Goal: Task Accomplishment & Management: Manage account settings

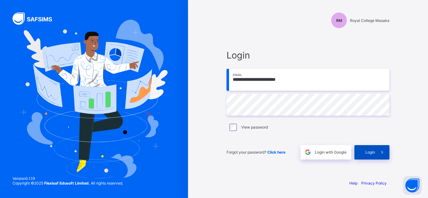
click at [374, 152] on span "Login" at bounding box center [370, 152] width 10 height 5
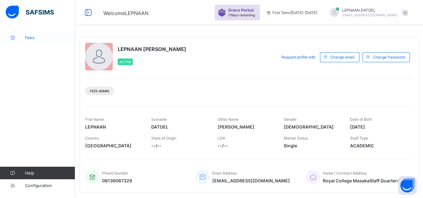
click at [32, 39] on span "Fees" at bounding box center [50, 37] width 50 height 5
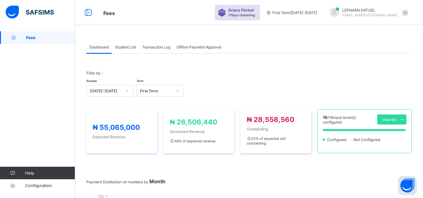
click at [130, 50] on div "Student List" at bounding box center [125, 47] width 27 height 13
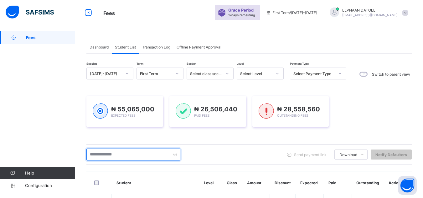
click at [105, 155] on input "text" at bounding box center [133, 155] width 94 height 12
type input "******"
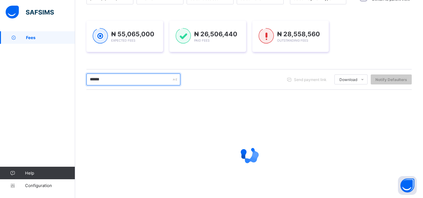
scroll to position [101, 0]
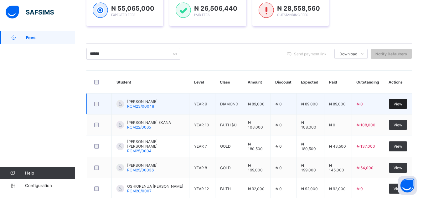
click at [403, 105] on span "View" at bounding box center [398, 104] width 9 height 5
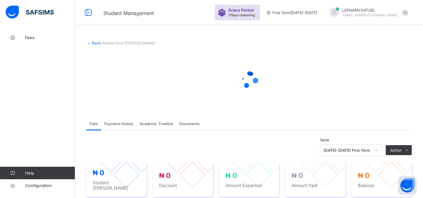
click at [83, 146] on div "× Delete Document This action would delete the document with name: from the sys…" at bounding box center [249, 187] width 348 height 313
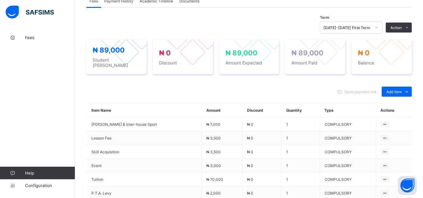
scroll to position [238, 0]
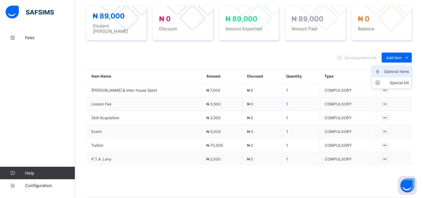
click at [405, 69] on div "Optional items" at bounding box center [396, 72] width 25 height 6
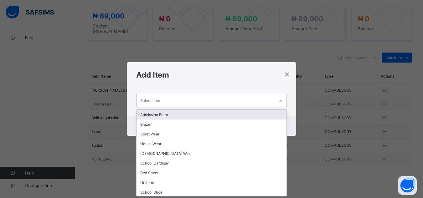
scroll to position [0, 0]
click at [279, 100] on div at bounding box center [280, 101] width 11 height 10
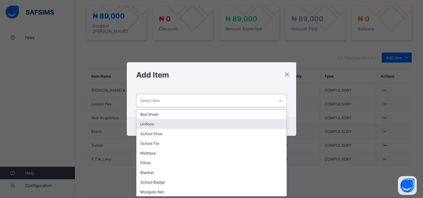
scroll to position [88, 0]
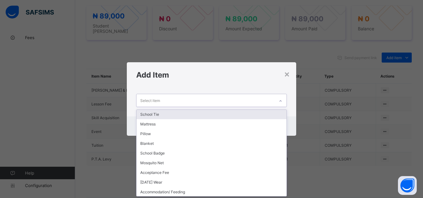
click at [163, 115] on div "School Tie" at bounding box center [212, 115] width 150 height 10
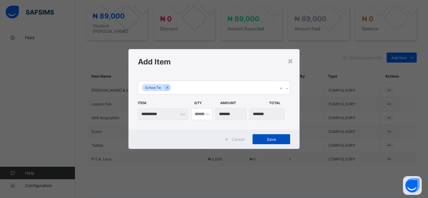
click at [275, 141] on span "Save" at bounding box center [271, 139] width 28 height 5
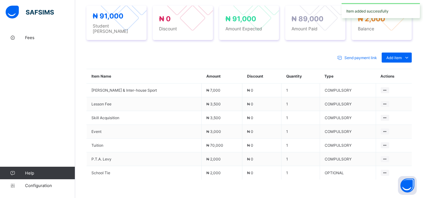
scroll to position [65, 0]
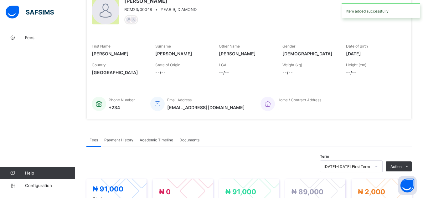
click at [115, 139] on span "Payment History" at bounding box center [118, 140] width 29 height 5
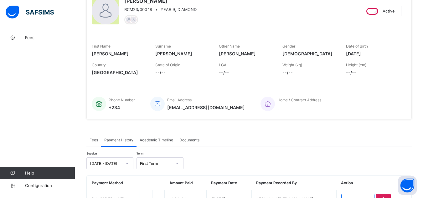
click at [94, 141] on span "Fees" at bounding box center [94, 140] width 8 height 5
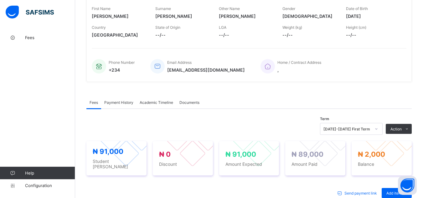
scroll to position [115, 0]
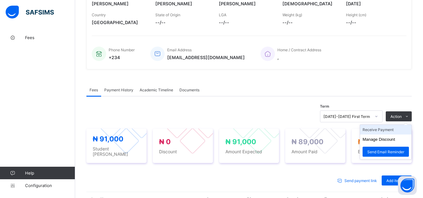
click at [400, 129] on li "Receive Payment" at bounding box center [385, 130] width 51 height 10
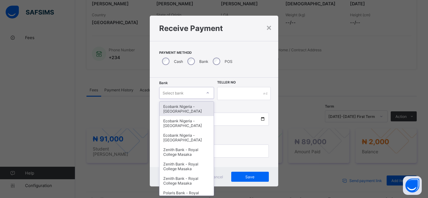
click at [204, 96] on div at bounding box center [207, 93] width 11 height 10
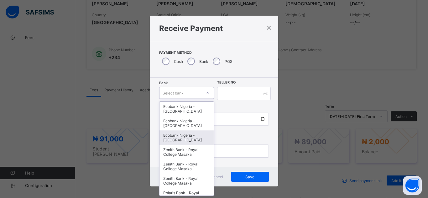
click at [190, 137] on div "Ecobank Nigeria - [GEOGRAPHIC_DATA]" at bounding box center [187, 138] width 54 height 14
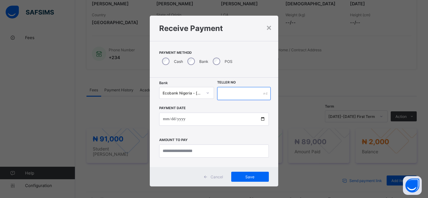
click at [237, 96] on input "text" at bounding box center [244, 93] width 54 height 13
type input "**********"
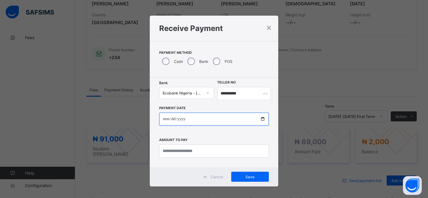
click at [262, 120] on input "date" at bounding box center [214, 119] width 110 height 13
type input "**********"
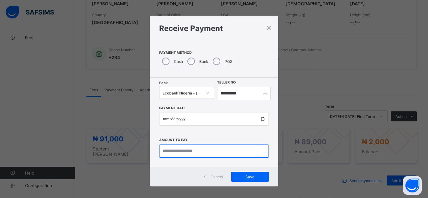
click at [176, 154] on input "currency" at bounding box center [214, 151] width 110 height 13
type input "*******"
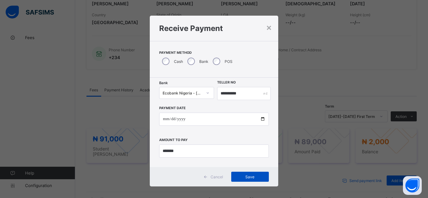
click at [246, 180] on div "Save" at bounding box center [250, 177] width 38 height 10
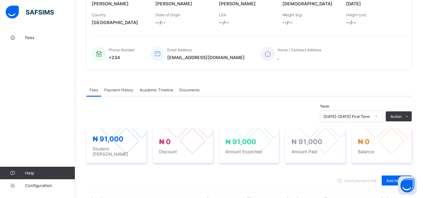
click at [82, 54] on div "× Delete Document This action would delete the document with name: from the sys…" at bounding box center [249, 142] width 348 height 453
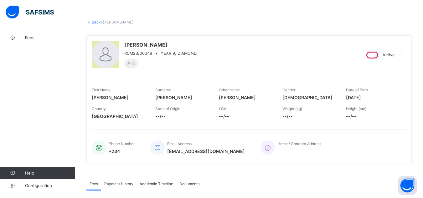
scroll to position [0, 0]
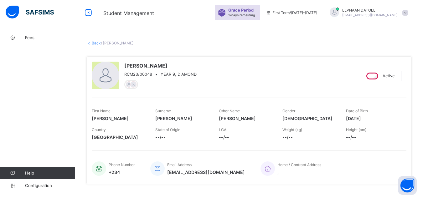
click at [95, 45] on link "Back" at bounding box center [96, 43] width 9 height 5
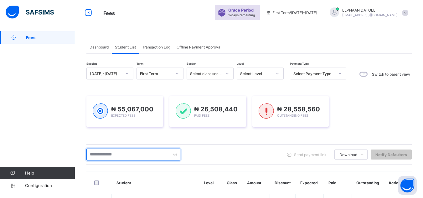
click at [129, 155] on input "text" at bounding box center [133, 155] width 94 height 12
click at [116, 154] on input "text" at bounding box center [133, 155] width 94 height 12
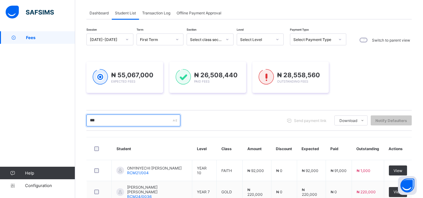
scroll to position [142, 0]
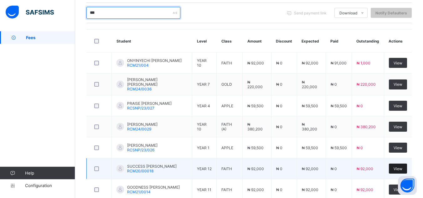
type input "***"
click at [400, 170] on span "View" at bounding box center [398, 169] width 9 height 5
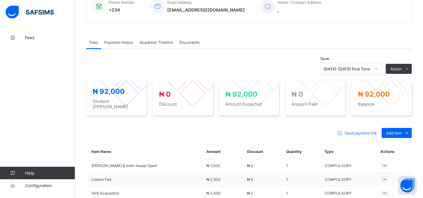
scroll to position [176, 0]
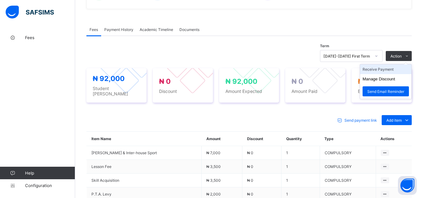
click at [394, 69] on li "Receive Payment" at bounding box center [385, 70] width 51 height 10
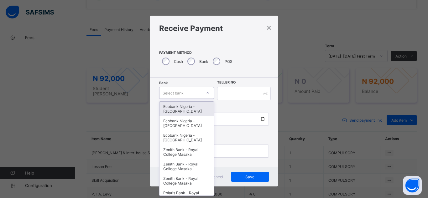
click at [186, 93] on div "Select bank" at bounding box center [181, 93] width 42 height 9
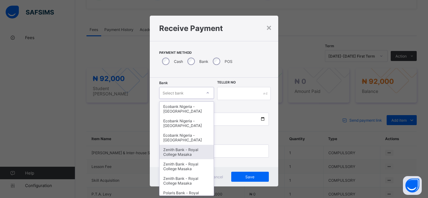
click at [182, 154] on div "Zenith Bank - Royal College Masaka" at bounding box center [187, 152] width 54 height 14
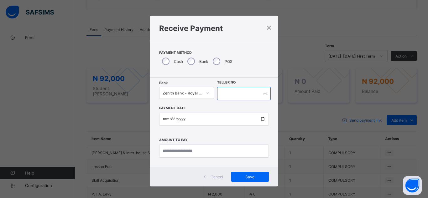
click at [237, 93] on input "text" at bounding box center [244, 93] width 54 height 13
type input "*"
type input "*******"
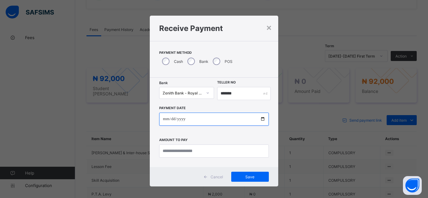
click at [261, 121] on input "date" at bounding box center [214, 119] width 110 height 13
type input "**********"
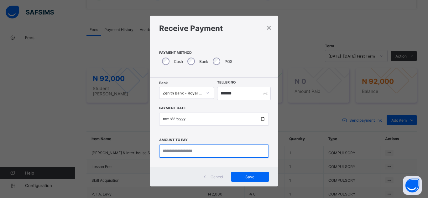
click at [183, 154] on input "currency" at bounding box center [214, 151] width 110 height 13
type input "********"
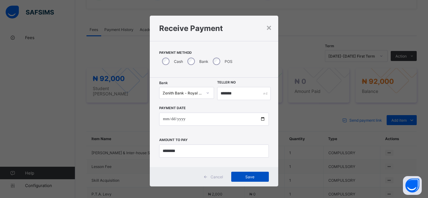
click at [244, 177] on span "Save" at bounding box center [250, 177] width 28 height 5
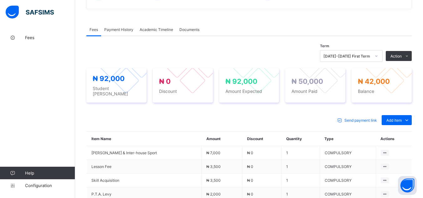
click at [122, 34] on div "Payment History" at bounding box center [118, 29] width 35 height 13
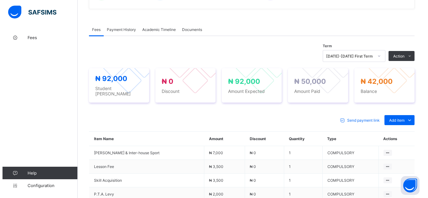
scroll to position [100, 0]
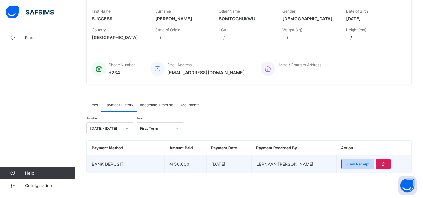
click at [360, 165] on span "View Receipt" at bounding box center [358, 164] width 23 height 5
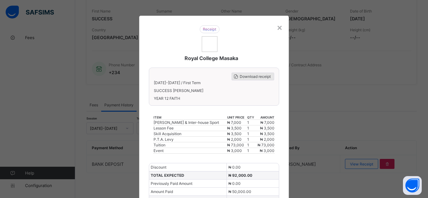
click at [252, 76] on span "Download receipt" at bounding box center [255, 76] width 31 height 5
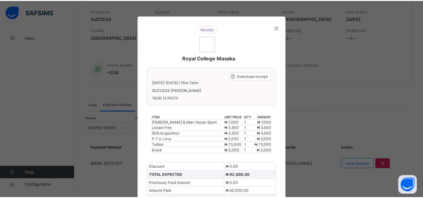
scroll to position [0, 0]
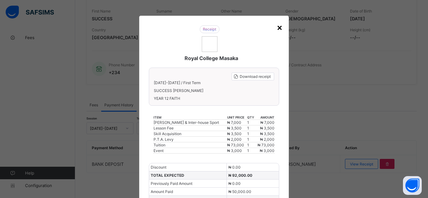
click at [278, 29] on div "×" at bounding box center [280, 27] width 6 height 11
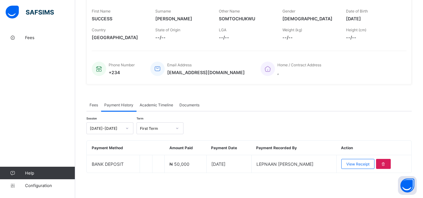
click at [80, 65] on div "× Delete Document This action would delete the document with name: from the sys…" at bounding box center [249, 64] width 348 height 267
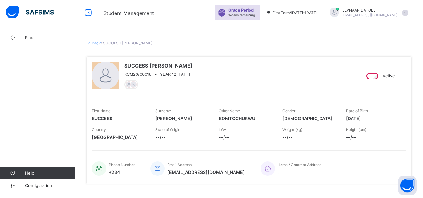
click at [97, 43] on link "Back" at bounding box center [96, 43] width 9 height 5
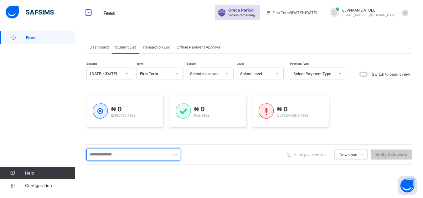
click at [111, 157] on input "text" at bounding box center [133, 155] width 94 height 12
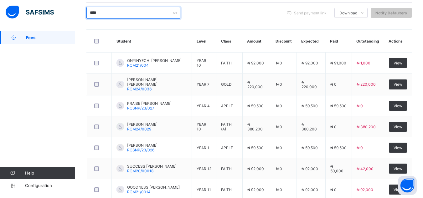
scroll to position [163, 0]
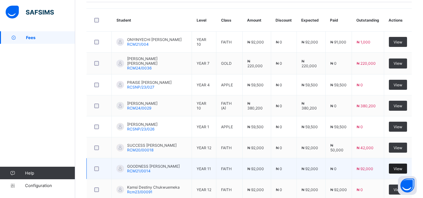
type input "****"
click at [400, 167] on div "View" at bounding box center [398, 169] width 18 height 10
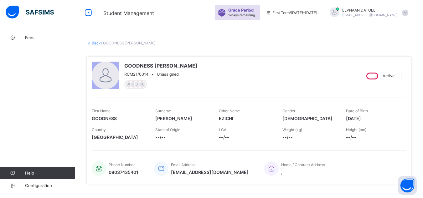
click at [301, 186] on div "GOODNESS EZICHI CHUKWU RCM21/0014 • Unassigned Active First Name GOODNESS Surna…" at bounding box center [249, 121] width 326 height 138
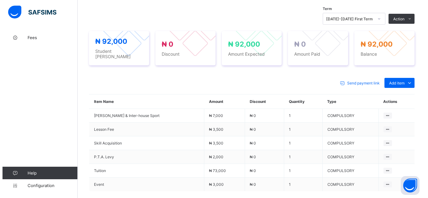
scroll to position [213, 0]
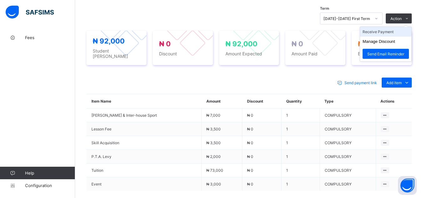
click at [401, 31] on li "Receive Payment" at bounding box center [385, 32] width 51 height 10
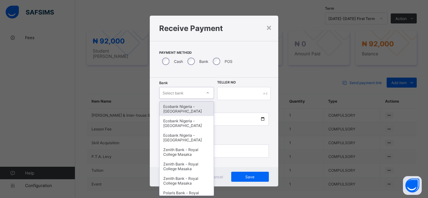
click at [198, 96] on div "Select bank" at bounding box center [181, 93] width 42 height 9
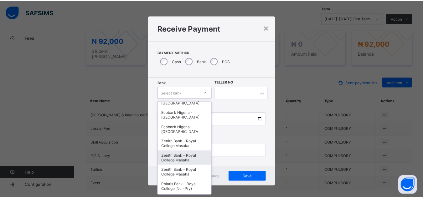
scroll to position [13, 0]
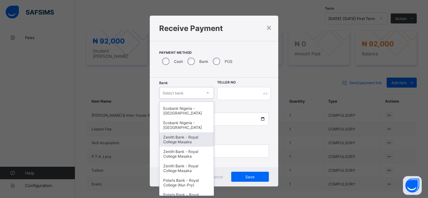
click at [186, 140] on div "Zenith Bank - Royal College Masaka" at bounding box center [187, 140] width 54 height 14
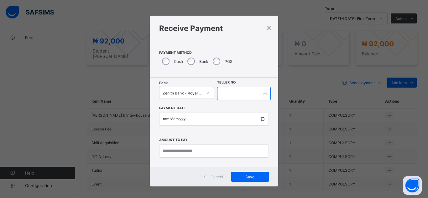
click at [225, 92] on input "text" at bounding box center [244, 93] width 54 height 13
type input "*******"
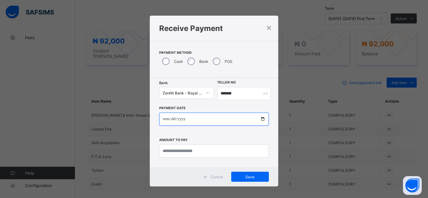
click at [263, 120] on input "date" at bounding box center [214, 119] width 110 height 13
type input "**********"
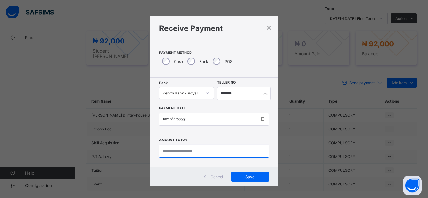
click at [166, 151] on input "currency" at bounding box center [214, 151] width 110 height 13
type input "********"
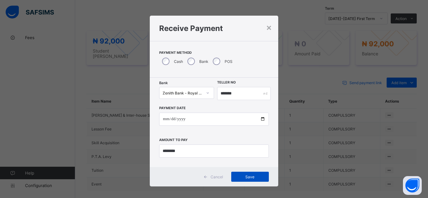
click at [252, 178] on span "Save" at bounding box center [250, 177] width 28 height 5
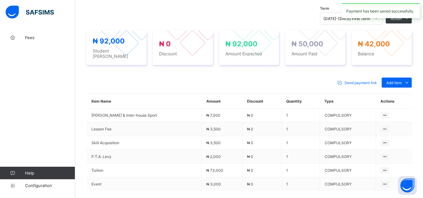
click at [275, 78] on div "Send payment link Add item Optional items Special bill" at bounding box center [249, 83] width 326 height 10
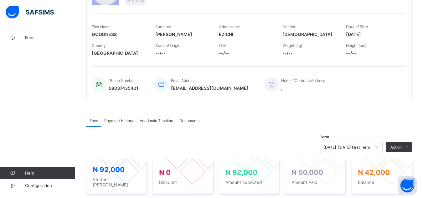
scroll to position [75, 0]
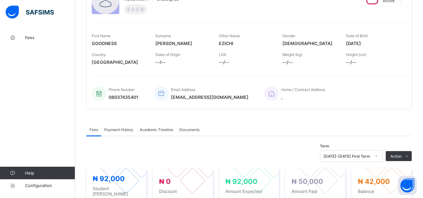
click at [115, 132] on span "Payment History" at bounding box center [118, 130] width 29 height 5
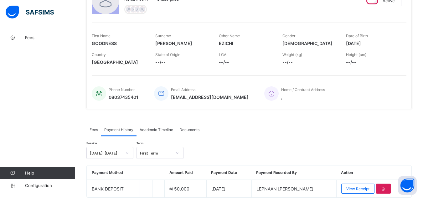
click at [82, 165] on div "× Delete Document This action would delete the document with name: from the sys…" at bounding box center [249, 89] width 348 height 267
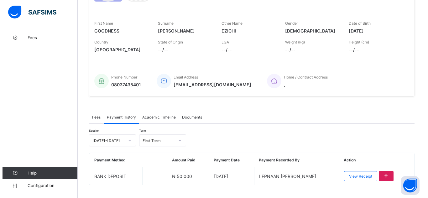
scroll to position [100, 0]
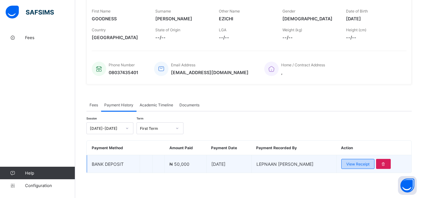
click at [366, 165] on span "View Receipt" at bounding box center [358, 164] width 23 height 5
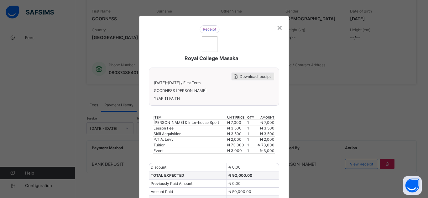
click at [253, 76] on span "Download receipt" at bounding box center [255, 76] width 31 height 5
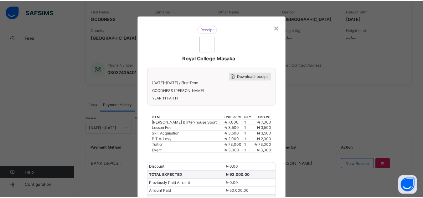
scroll to position [0, 0]
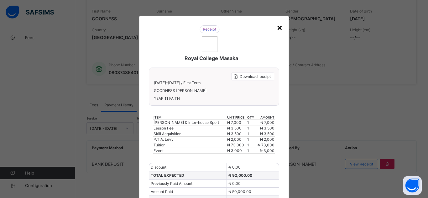
click at [279, 27] on div "×" at bounding box center [280, 27] width 6 height 11
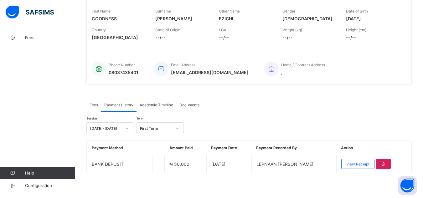
click at [83, 45] on div "× Delete Document This action would delete the document with name: from the sys…" at bounding box center [249, 64] width 348 height 267
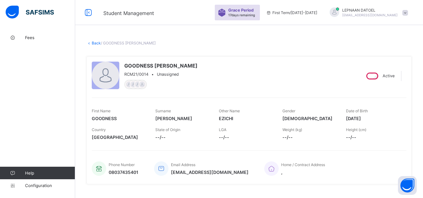
click at [97, 44] on link "Back" at bounding box center [96, 43] width 9 height 5
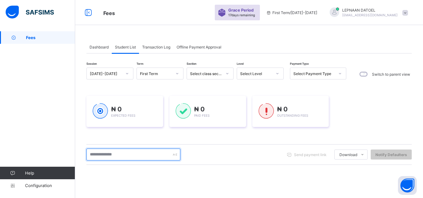
click at [122, 157] on input "text" at bounding box center [133, 155] width 94 height 12
type input "***"
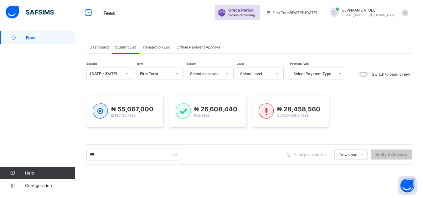
click at [193, 164] on div "*** Send payment link Download Students Payment Students Payment Status Student…" at bounding box center [249, 154] width 326 height 21
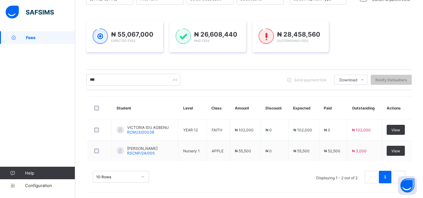
scroll to position [75, 0]
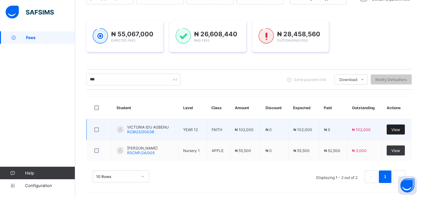
click at [399, 130] on span "View" at bounding box center [396, 130] width 9 height 5
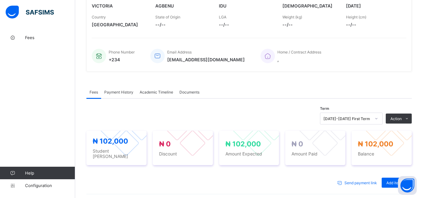
scroll to position [100, 0]
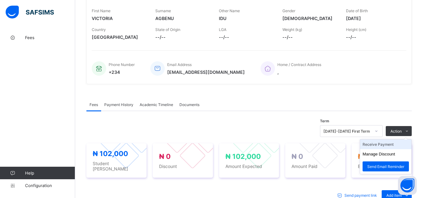
click at [399, 148] on li "Receive Payment" at bounding box center [385, 145] width 51 height 10
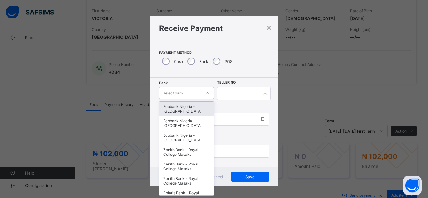
click at [177, 94] on div "Select bank" at bounding box center [173, 93] width 21 height 12
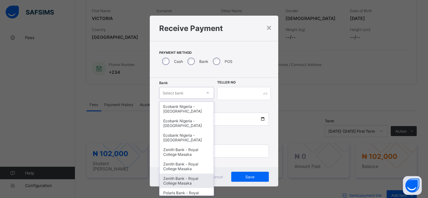
click at [179, 181] on div "Zenith Bank - Royal College Masaka" at bounding box center [187, 181] width 54 height 14
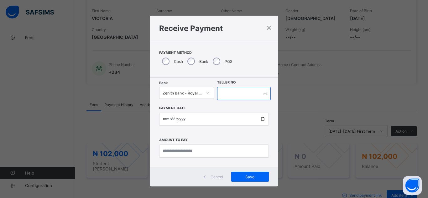
click at [227, 93] on input "text" at bounding box center [244, 93] width 54 height 13
type input "********"
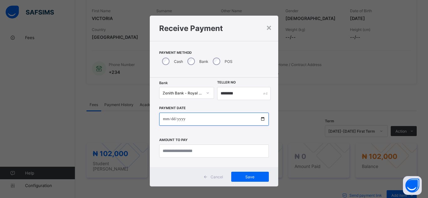
click at [260, 121] on input "date" at bounding box center [214, 119] width 110 height 13
type input "**********"
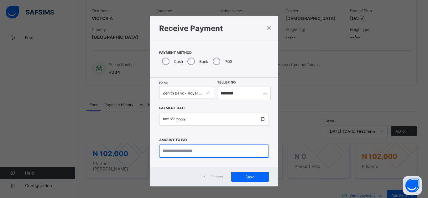
click at [163, 154] on input "currency" at bounding box center [214, 151] width 110 height 13
type input "********"
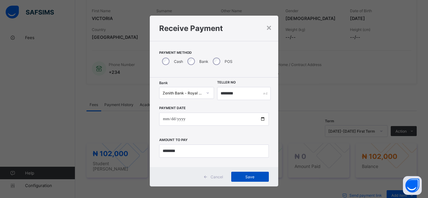
click at [247, 178] on span "Save" at bounding box center [250, 177] width 28 height 5
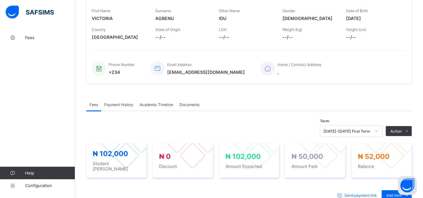
click at [124, 106] on span "Payment History" at bounding box center [118, 104] width 29 height 5
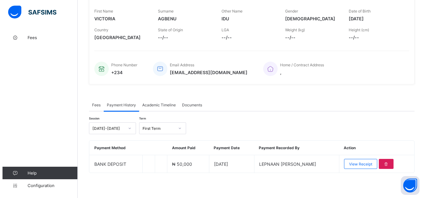
scroll to position [100, 0]
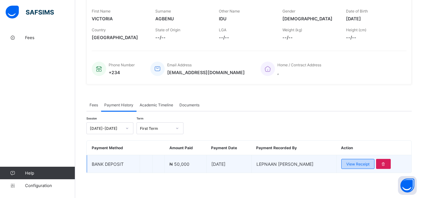
click at [364, 165] on span "View Receipt" at bounding box center [358, 164] width 23 height 5
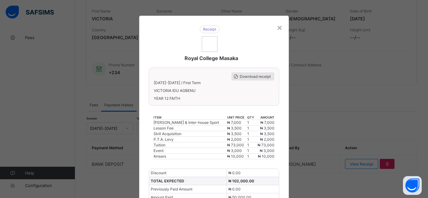
click at [255, 79] on div "Download receipt" at bounding box center [253, 77] width 43 height 8
click at [252, 79] on span "Download receipt" at bounding box center [255, 76] width 31 height 5
click at [279, 28] on div "×" at bounding box center [280, 27] width 6 height 11
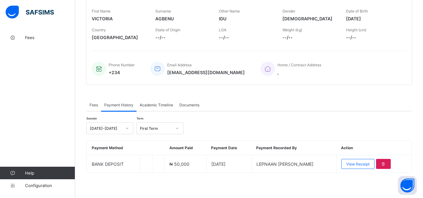
click at [83, 86] on div "× Delete Document This action would delete the document with name: from the sys…" at bounding box center [249, 64] width 348 height 267
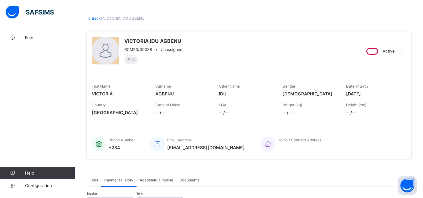
scroll to position [12, 0]
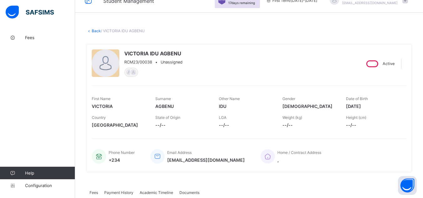
click at [96, 32] on link "Back" at bounding box center [96, 31] width 9 height 5
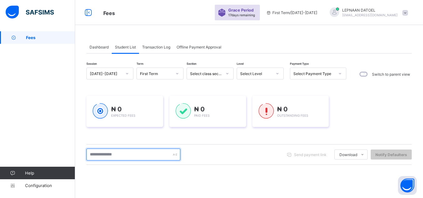
click at [113, 157] on input "text" at bounding box center [133, 155] width 94 height 12
type input "****"
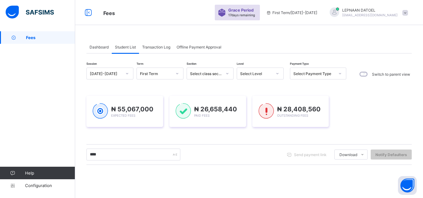
click at [196, 165] on div "**** Send payment link Download Students Payment Students Payment Status Studen…" at bounding box center [249, 154] width 326 height 21
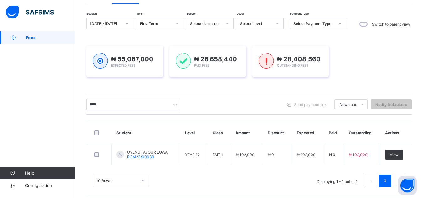
scroll to position [55, 0]
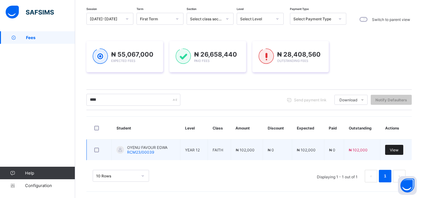
click at [399, 151] on span "View" at bounding box center [394, 150] width 9 height 5
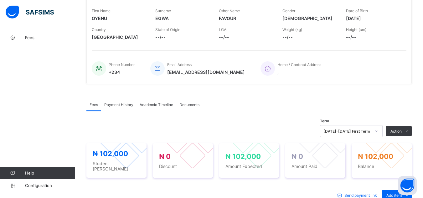
scroll to position [113, 0]
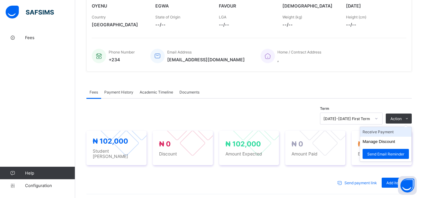
click at [396, 134] on li "Receive Payment" at bounding box center [385, 132] width 51 height 10
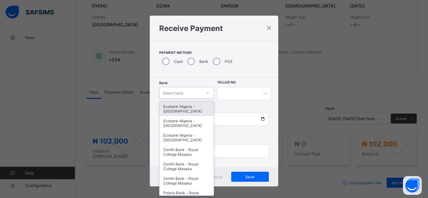
click at [190, 96] on div "Select bank" at bounding box center [181, 93] width 42 height 9
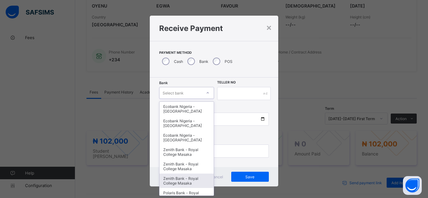
click at [176, 183] on div "Zenith Bank - Royal College Masaka" at bounding box center [187, 181] width 54 height 14
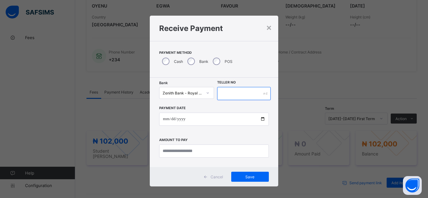
click at [221, 94] on input "text" at bounding box center [244, 93] width 54 height 13
type input "*******"
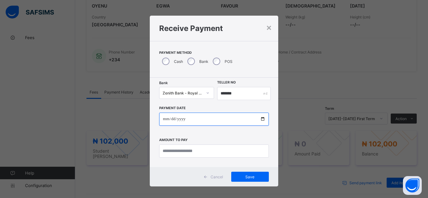
click at [261, 118] on input "date" at bounding box center [214, 119] width 110 height 13
type input "**********"
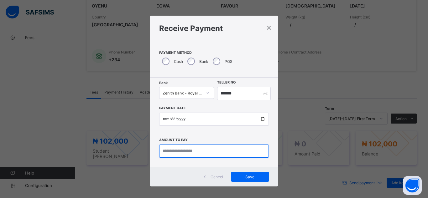
click at [177, 155] on input "currency" at bounding box center [214, 151] width 110 height 13
type input "********"
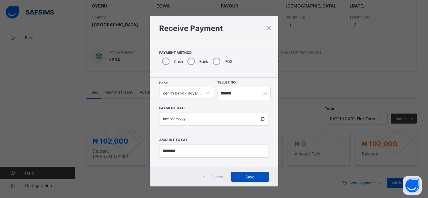
click at [257, 181] on div "Save" at bounding box center [250, 177] width 38 height 10
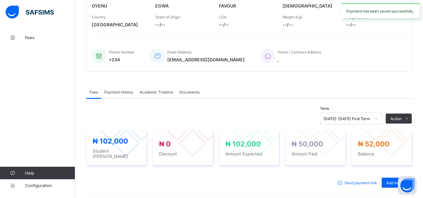
click at [116, 94] on span "Payment History" at bounding box center [118, 92] width 29 height 5
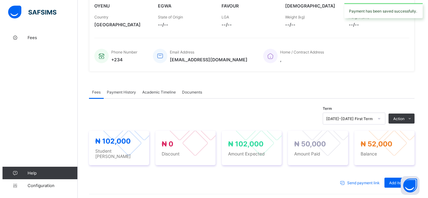
scroll to position [100, 0]
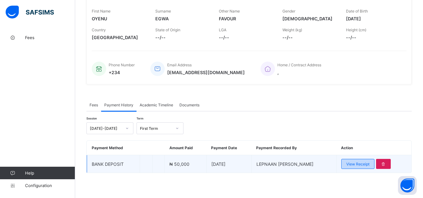
click at [370, 167] on div "View Receipt" at bounding box center [358, 164] width 33 height 10
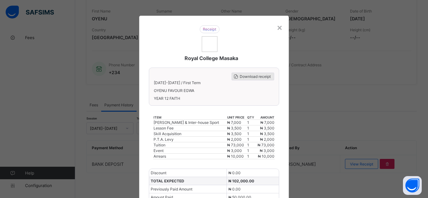
click at [253, 80] on div "Download receipt" at bounding box center [253, 77] width 43 height 8
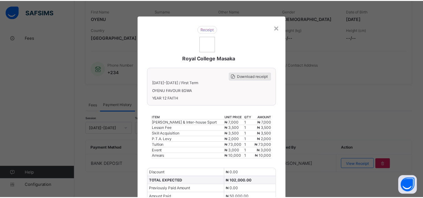
scroll to position [0, 0]
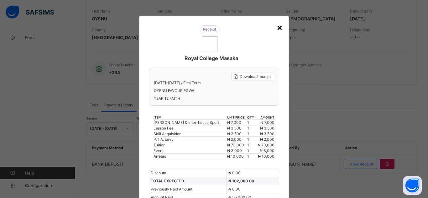
click at [277, 28] on div "×" at bounding box center [280, 27] width 6 height 11
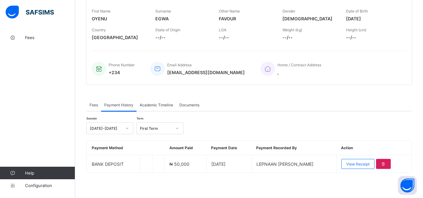
click at [80, 64] on div "× Delete Document This action would delete the document with name: from the sys…" at bounding box center [249, 64] width 348 height 267
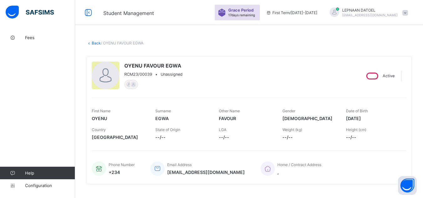
click at [96, 43] on link "Back" at bounding box center [96, 43] width 9 height 5
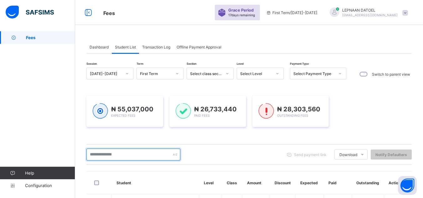
click at [118, 156] on input "text" at bounding box center [133, 155] width 94 height 12
click at [110, 155] on input "text" at bounding box center [133, 155] width 94 height 12
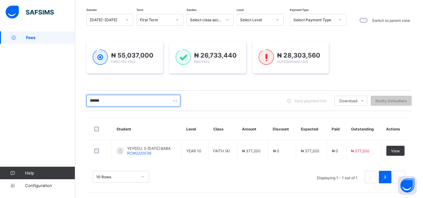
scroll to position [55, 0]
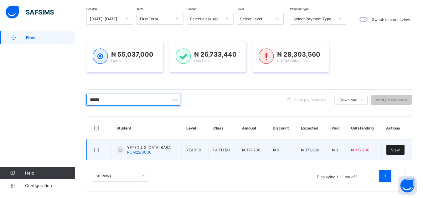
type input "******"
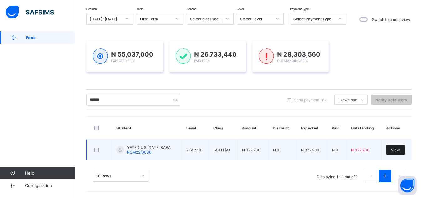
click at [400, 151] on span "View" at bounding box center [395, 150] width 9 height 5
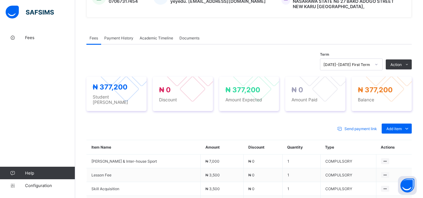
scroll to position [188, 0]
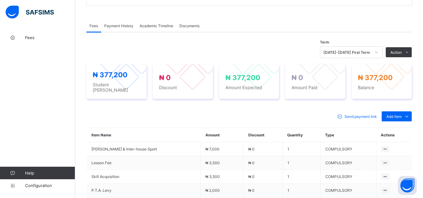
click at [115, 24] on span "Payment History" at bounding box center [118, 26] width 29 height 5
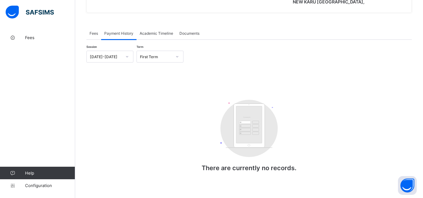
click at [91, 31] on span "Fees" at bounding box center [94, 33] width 8 height 5
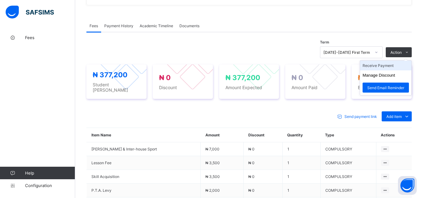
click at [396, 61] on li "Receive Payment" at bounding box center [385, 66] width 51 height 10
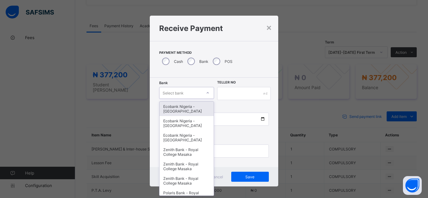
click at [178, 96] on div "Select bank" at bounding box center [173, 93] width 21 height 12
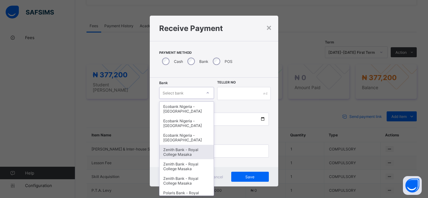
click at [175, 151] on div "Zenith Bank - Royal College Masaka" at bounding box center [187, 152] width 54 height 14
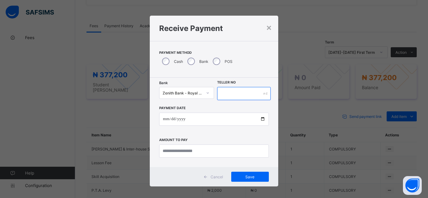
click at [224, 95] on input "text" at bounding box center [244, 93] width 54 height 13
type input "*******"
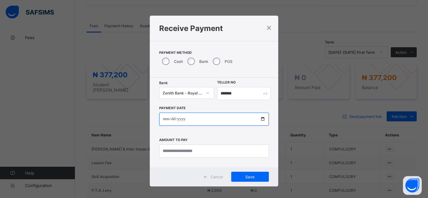
click at [261, 117] on input "date" at bounding box center [214, 119] width 110 height 13
type input "**********"
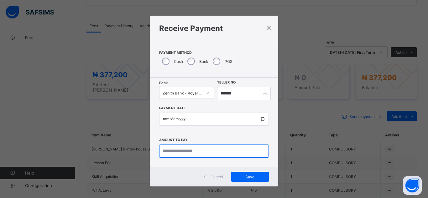
click at [172, 151] on input "currency" at bounding box center [214, 151] width 110 height 13
type input "*********"
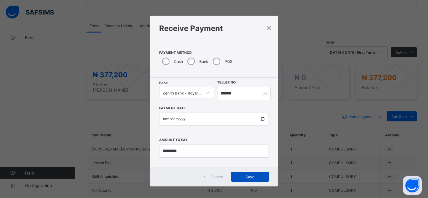
click at [251, 180] on div "Save" at bounding box center [250, 177] width 38 height 10
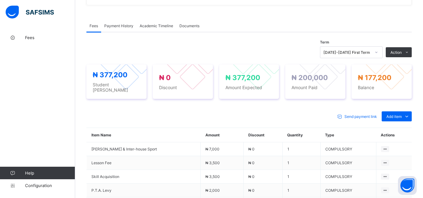
click at [118, 24] on span "Payment History" at bounding box center [118, 26] width 29 height 5
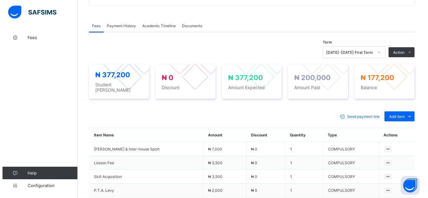
scroll to position [103, 0]
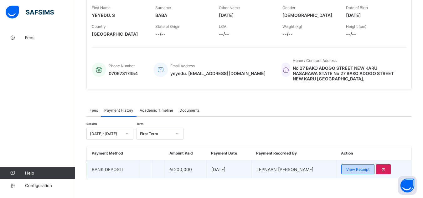
click at [362, 167] on span "View Receipt" at bounding box center [358, 169] width 23 height 5
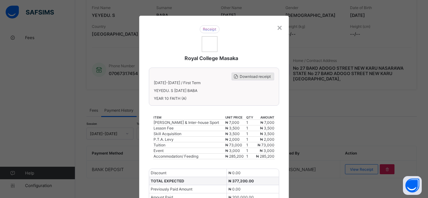
click at [260, 76] on span "Download receipt" at bounding box center [255, 76] width 31 height 5
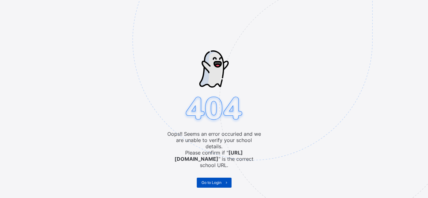
click at [211, 181] on span "Go to Login" at bounding box center [212, 183] width 20 height 5
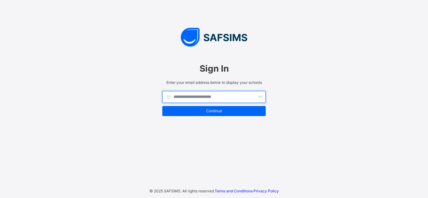
click at [210, 94] on input "text" at bounding box center [213, 97] width 103 height 12
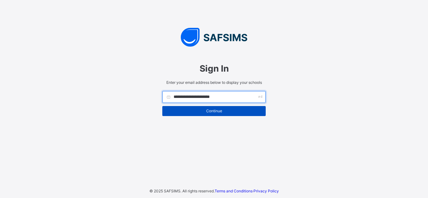
type input "**********"
click at [232, 109] on span "Continue" at bounding box center [214, 111] width 94 height 5
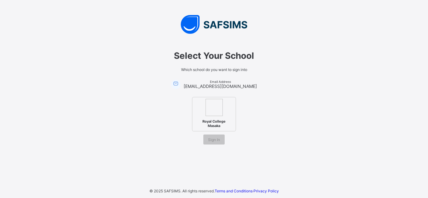
click at [210, 119] on span "Royal College Masaka" at bounding box center [214, 124] width 38 height 12
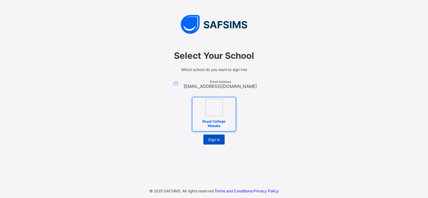
click at [213, 142] on span "Sign In" at bounding box center [214, 140] width 12 height 5
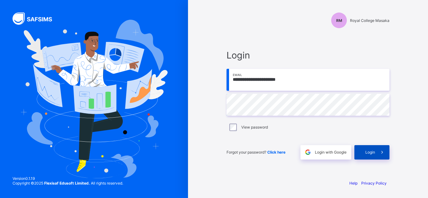
click at [364, 149] on div "Login" at bounding box center [371, 152] width 35 height 14
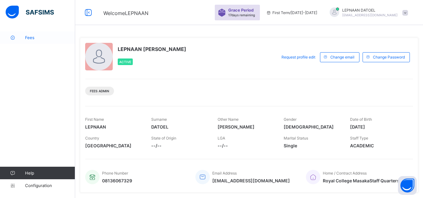
click at [20, 39] on icon at bounding box center [12, 37] width 25 height 5
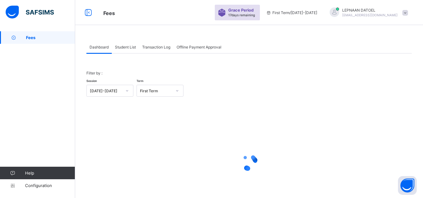
click at [128, 50] on div "Student List" at bounding box center [125, 47] width 27 height 13
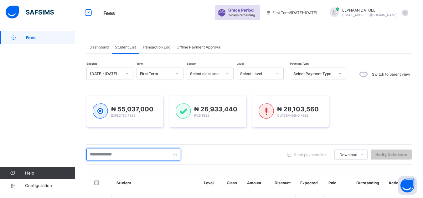
click at [107, 155] on input "text" at bounding box center [133, 155] width 94 height 12
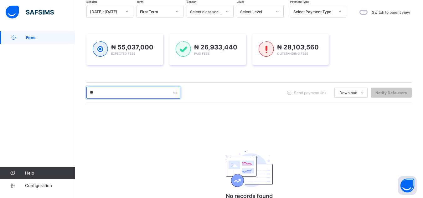
scroll to position [75, 0]
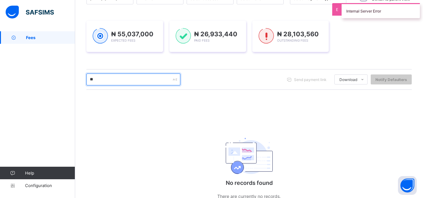
click at [102, 84] on input "**" at bounding box center [133, 80] width 94 height 12
type input "*"
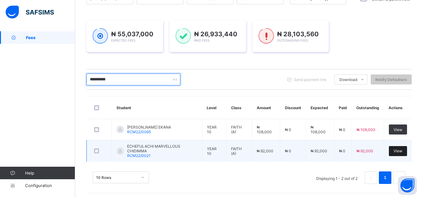
type input "**********"
click at [407, 154] on div "View" at bounding box center [398, 151] width 18 height 10
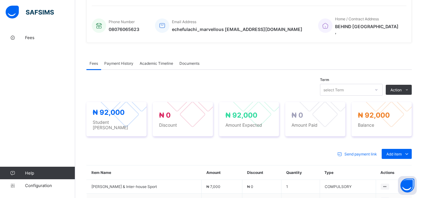
scroll to position [205, 0]
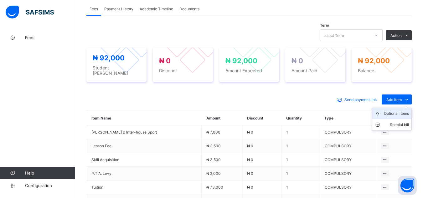
click at [402, 111] on div "Optional items" at bounding box center [396, 114] width 25 height 6
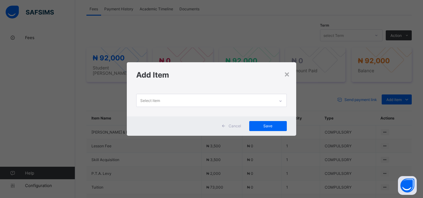
scroll to position [0, 0]
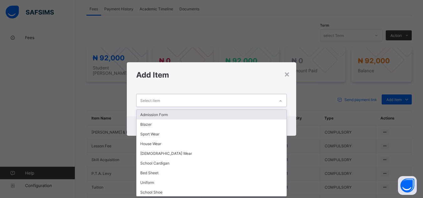
click at [281, 102] on icon at bounding box center [281, 100] width 2 height 1
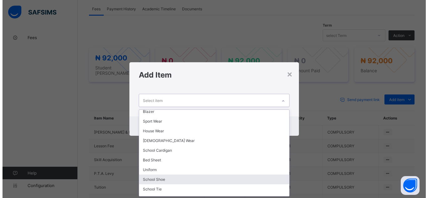
scroll to position [25, 0]
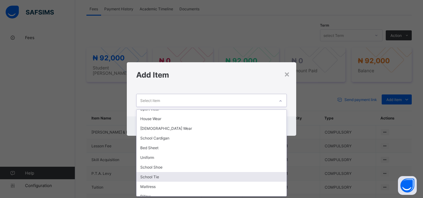
click at [226, 181] on div "School Tie" at bounding box center [212, 177] width 150 height 10
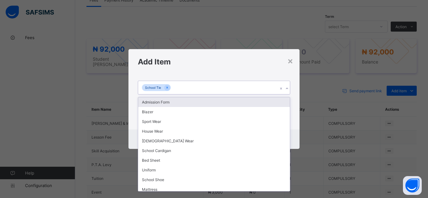
click at [286, 90] on icon at bounding box center [287, 89] width 4 height 6
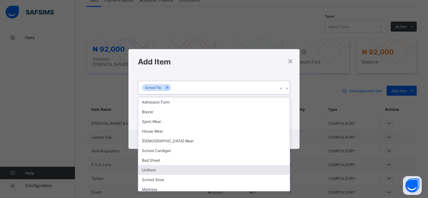
click at [256, 168] on div "Uniform" at bounding box center [214, 170] width 152 height 10
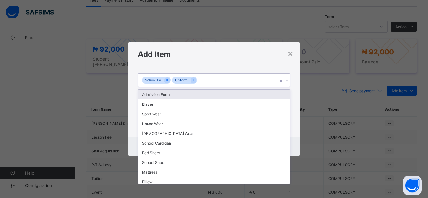
click at [288, 82] on icon at bounding box center [287, 81] width 4 height 6
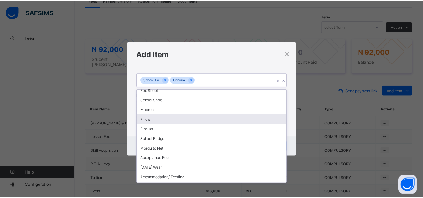
scroll to position [67, 0]
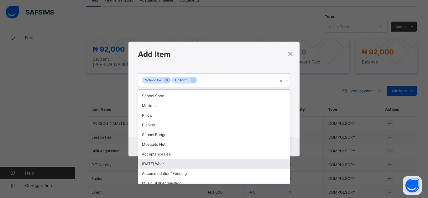
click at [262, 161] on div "[DATE] Wear" at bounding box center [214, 164] width 152 height 10
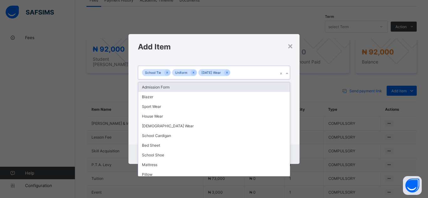
click at [288, 74] on icon at bounding box center [287, 74] width 4 height 6
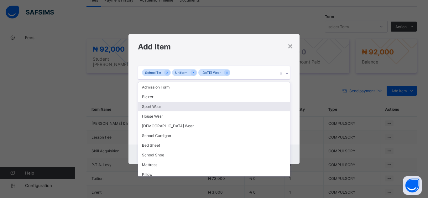
click at [279, 106] on div "Sport Wear" at bounding box center [214, 107] width 152 height 10
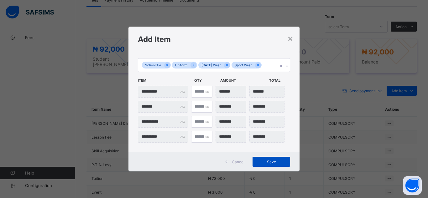
click at [274, 160] on span "Save" at bounding box center [271, 162] width 28 height 5
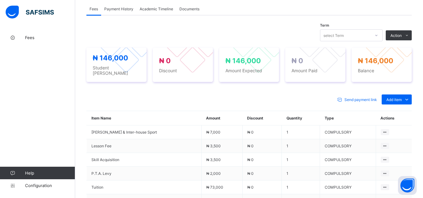
scroll to position [217, 0]
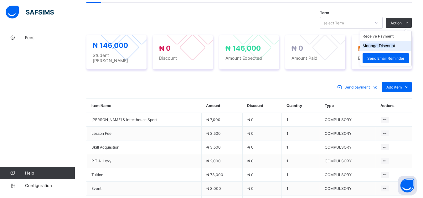
click at [401, 41] on li "Manage Discount" at bounding box center [385, 46] width 51 height 10
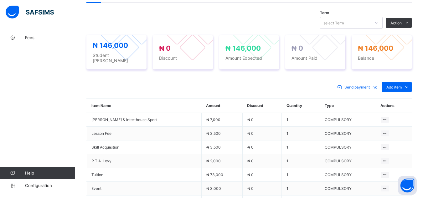
click at [313, 76] on div "Send payment link Add item Optional items Special bill Item Name Amount Discoun…" at bounding box center [249, 185] width 326 height 219
click at [290, 82] on div "Send payment link Add item Optional items Special bill" at bounding box center [249, 87] width 326 height 10
click at [282, 82] on div "Send payment link Add item Optional items Special bill" at bounding box center [249, 87] width 326 height 10
click at [263, 17] on div "Term select Term Action Receive Payment Manage Discount Send Email Reminder" at bounding box center [249, 23] width 326 height 12
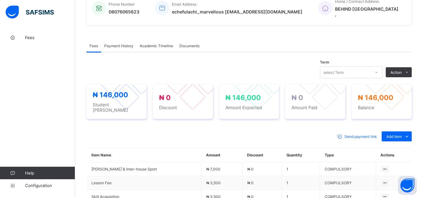
scroll to position [167, 0]
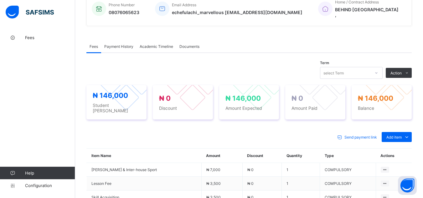
click at [123, 44] on span "Payment History" at bounding box center [118, 46] width 29 height 5
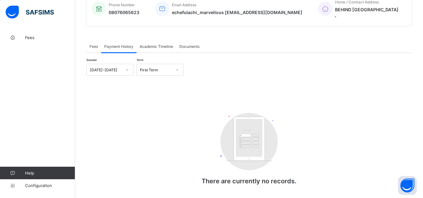
click at [90, 41] on div "Fees" at bounding box center [93, 46] width 15 height 13
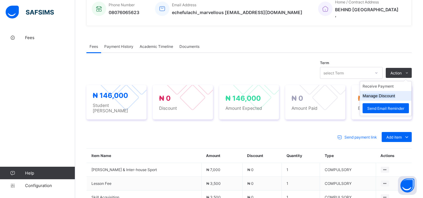
click at [404, 91] on li "Manage Discount" at bounding box center [385, 96] width 51 height 10
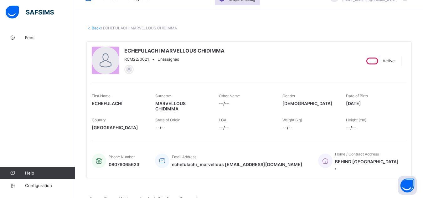
scroll to position [0, 0]
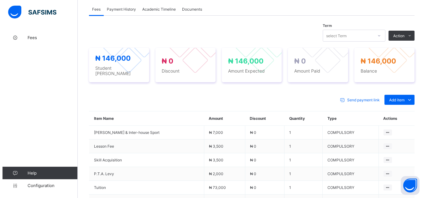
scroll to position [213, 0]
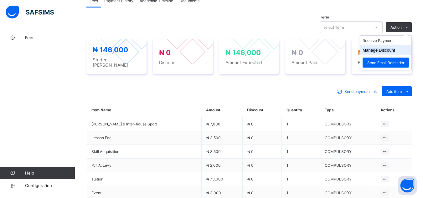
click at [396, 48] on button "Manage Discount" at bounding box center [379, 50] width 33 height 5
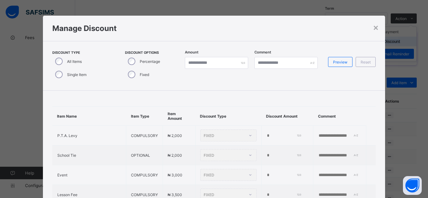
click at [397, 42] on div "× Manage Discount Discount Type All Items Single Item Discount Options Percenta…" at bounding box center [214, 99] width 428 height 198
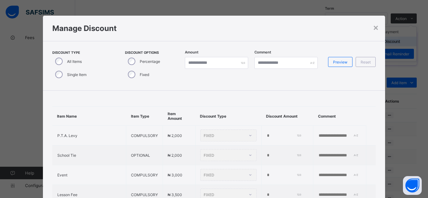
click at [397, 42] on div "× Manage Discount Discount Type All Items Single Item Discount Options Percenta…" at bounding box center [214, 99] width 428 height 198
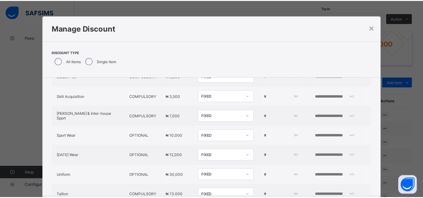
scroll to position [113, 0]
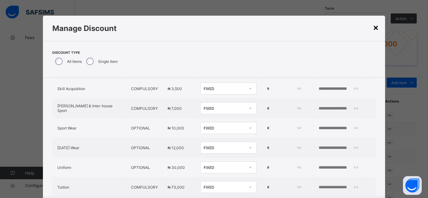
click at [373, 27] on div "×" at bounding box center [376, 27] width 6 height 11
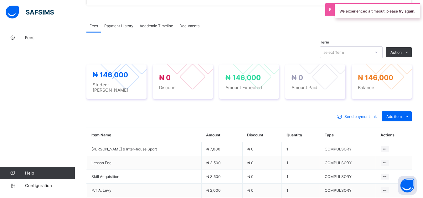
scroll to position [324, 0]
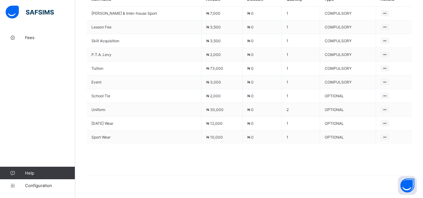
click at [354, 181] on div "Fees Payment History Academic Timeline Documents Fees More Options Term select …" at bounding box center [249, 37] width 326 height 327
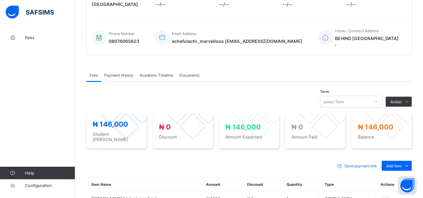
scroll to position [136, 0]
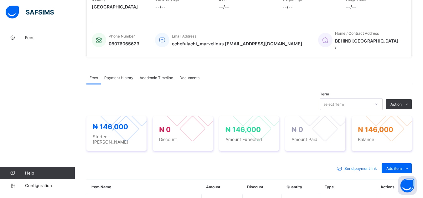
click at [79, 122] on div "× Delete Document This action would delete the document with name: from the sys…" at bounding box center [249, 146] width 348 height 503
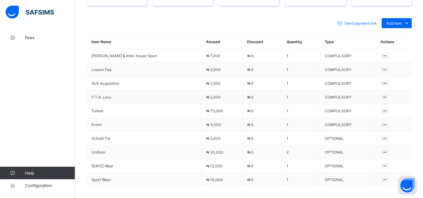
scroll to position [276, 0]
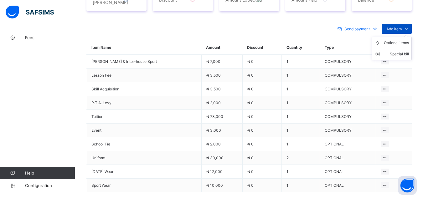
click at [407, 24] on span at bounding box center [407, 29] width 10 height 10
click at [402, 27] on span "Add item" at bounding box center [394, 29] width 15 height 5
click at [326, 18] on div "Send payment link Add item Optional items Special bill Item Name Amount Discoun…" at bounding box center [249, 127] width 326 height 219
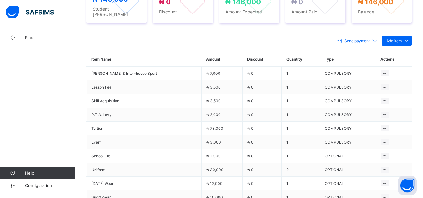
scroll to position [263, 0]
click at [332, 30] on div "Send payment link Add item Optional items Special bill Item Name Amount Discoun…" at bounding box center [249, 139] width 326 height 219
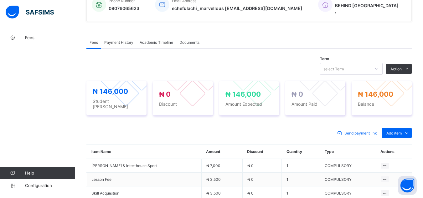
scroll to position [163, 0]
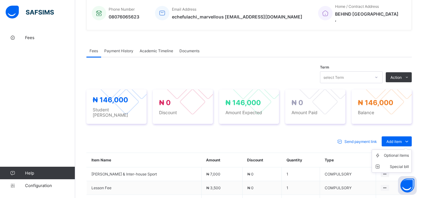
click at [397, 150] on ul "Optional items Special bill" at bounding box center [392, 161] width 40 height 23
click at [396, 153] on div "Optional items" at bounding box center [396, 156] width 25 height 6
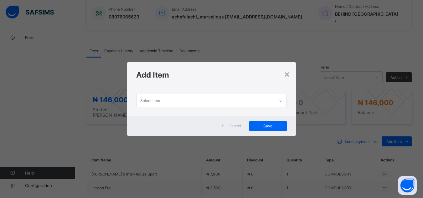
scroll to position [0, 0]
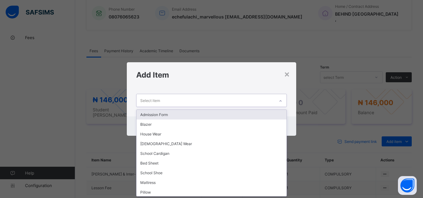
click at [281, 100] on icon at bounding box center [281, 101] width 4 height 6
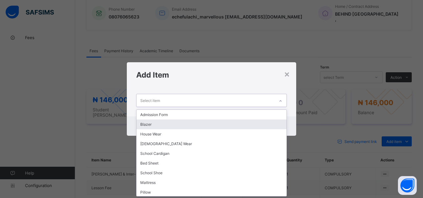
click at [262, 127] on div "Blazer" at bounding box center [212, 125] width 150 height 10
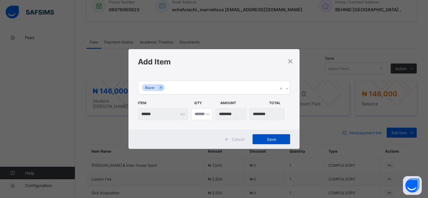
click at [267, 142] on div "Save" at bounding box center [272, 139] width 38 height 10
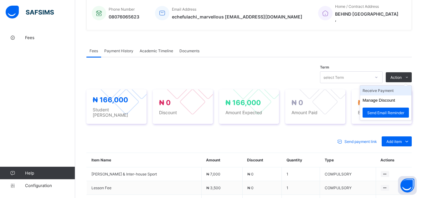
click at [397, 86] on li "Receive Payment" at bounding box center [385, 91] width 51 height 10
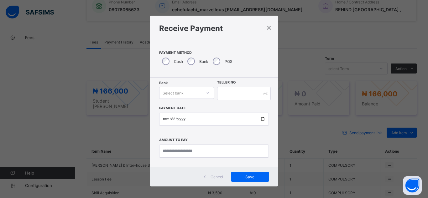
click at [207, 93] on icon at bounding box center [208, 93] width 4 height 6
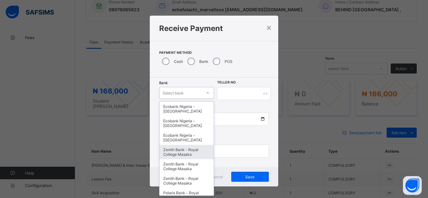
click at [201, 156] on div "Zenith Bank - Royal College Masaka" at bounding box center [187, 152] width 54 height 14
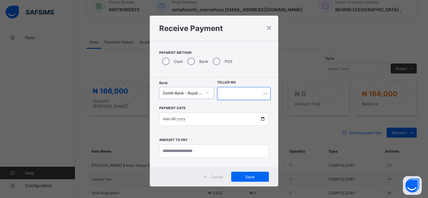
click at [245, 95] on input "text" at bounding box center [244, 93] width 54 height 13
type input "*"
type input "**********"
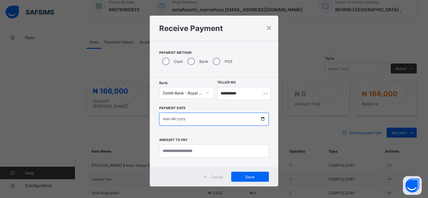
click at [191, 119] on input "date" at bounding box center [214, 119] width 110 height 13
click at [260, 122] on input "date" at bounding box center [214, 119] width 110 height 13
click at [260, 119] on input "date" at bounding box center [214, 119] width 110 height 13
type input "**********"
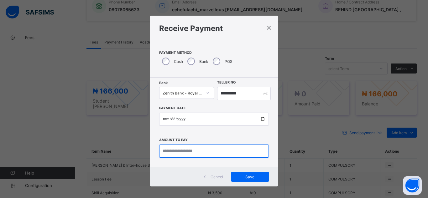
click at [174, 157] on input "currency" at bounding box center [214, 151] width 110 height 13
type input "*********"
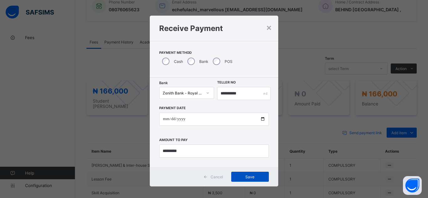
click at [242, 177] on span "Save" at bounding box center [250, 177] width 28 height 5
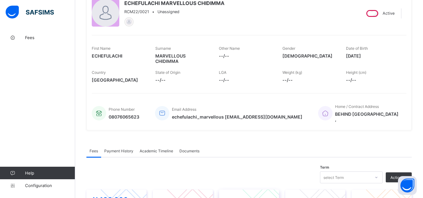
scroll to position [50, 0]
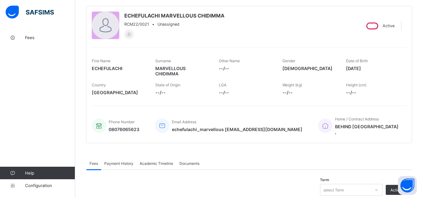
click at [264, 114] on div "Email Address echefulachi_marvellous chidimma_0582@public.com" at bounding box center [229, 126] width 148 height 24
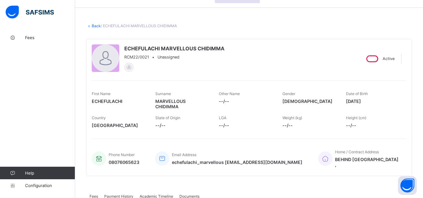
scroll to position [0, 0]
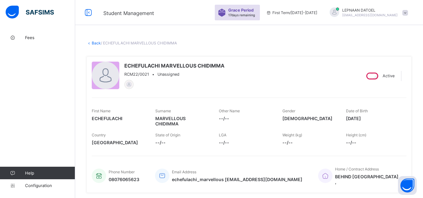
click at [97, 45] on link "Back" at bounding box center [96, 43] width 9 height 5
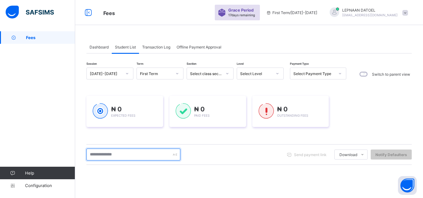
click at [124, 156] on input "text" at bounding box center [133, 155] width 94 height 12
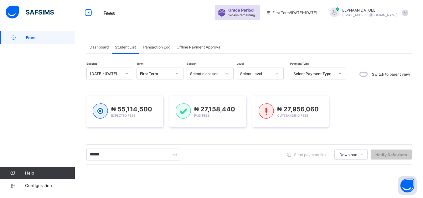
click at [202, 157] on div "****** Send payment link Download Students Payment Students Payment Status Stud…" at bounding box center [249, 155] width 326 height 12
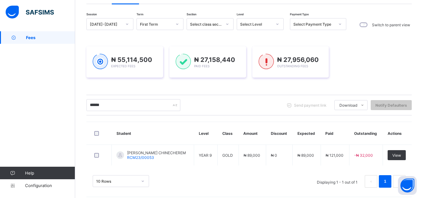
scroll to position [50, 0]
click at [202, 157] on td "YEAR 9" at bounding box center [206, 154] width 24 height 21
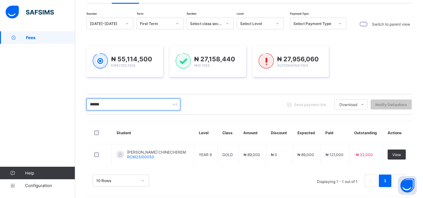
click at [112, 104] on input "******" at bounding box center [133, 105] width 94 height 12
type input "*"
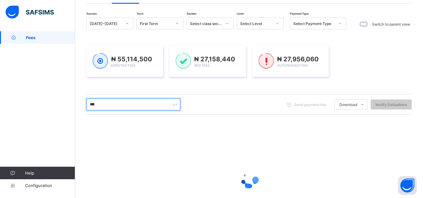
type input "********"
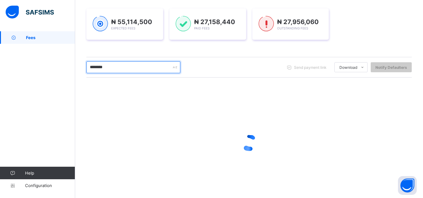
scroll to position [88, 0]
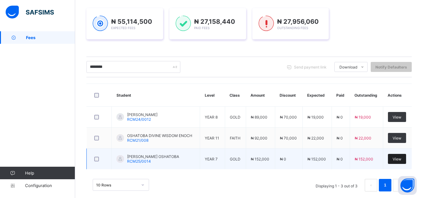
click at [402, 161] on span "View" at bounding box center [397, 159] width 9 height 5
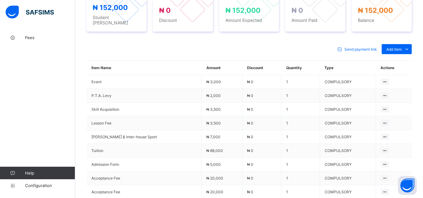
scroll to position [280, 0]
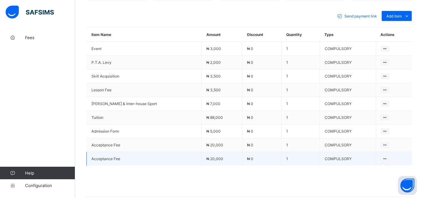
click at [384, 157] on icon at bounding box center [385, 159] width 5 height 5
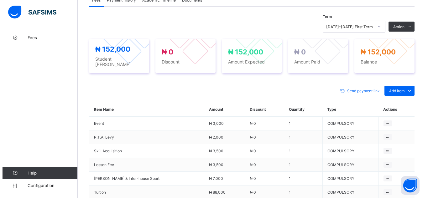
scroll to position [192, 0]
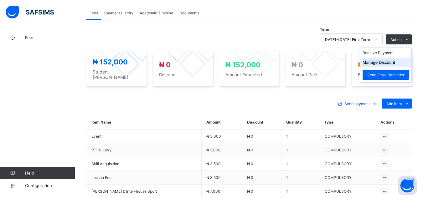
click at [404, 62] on li "Manage Discount" at bounding box center [385, 63] width 51 height 10
click at [383, 63] on button "Manage Discount" at bounding box center [379, 62] width 33 height 5
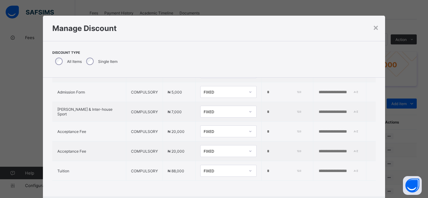
scroll to position [113, 0]
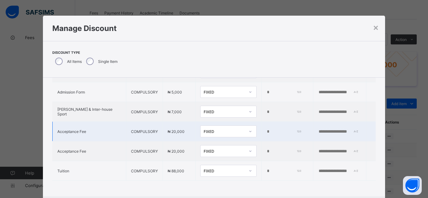
click at [266, 129] on input "*" at bounding box center [283, 131] width 34 height 5
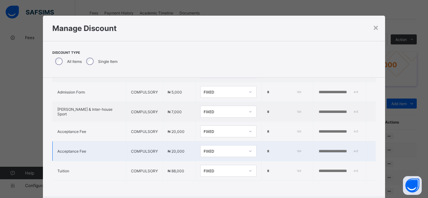
type input "*****"
click at [261, 151] on td "*" at bounding box center [287, 152] width 52 height 20
click at [266, 150] on input "*" at bounding box center [283, 151] width 34 height 5
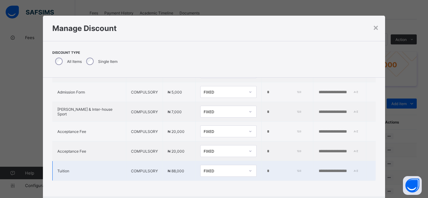
type input "*****"
click at [266, 169] on input "*" at bounding box center [283, 171] width 34 height 5
type input "*****"
click at [318, 169] on input "text" at bounding box center [339, 171] width 43 height 5
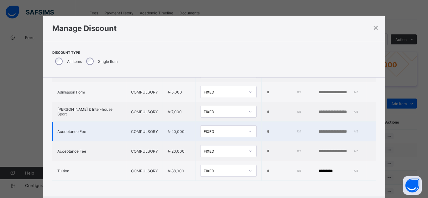
type input "*********"
click at [318, 130] on input "text" at bounding box center [339, 131] width 43 height 5
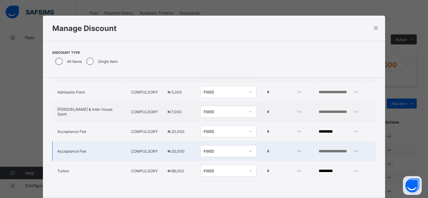
type input "*********"
click at [318, 149] on input "text" at bounding box center [339, 151] width 43 height 5
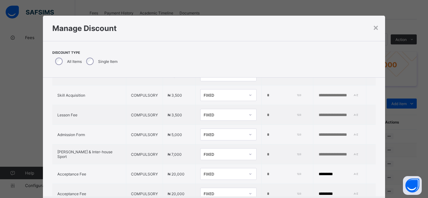
scroll to position [63, 0]
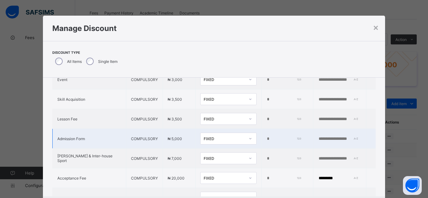
type input "*********"
click at [266, 139] on input "*" at bounding box center [283, 139] width 34 height 5
type input "****"
click at [318, 139] on input "text" at bounding box center [339, 139] width 43 height 5
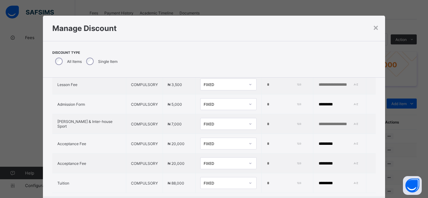
scroll to position [114, 0]
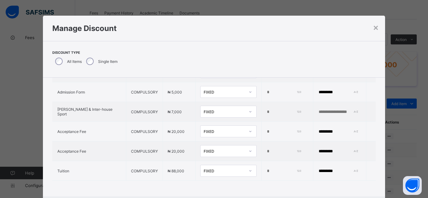
type input "*********"
click at [352, 190] on div "Item Name Item Type Item Amount Discount Type Discount Amount Comment P.T.A. Le…" at bounding box center [214, 82] width 343 height 228
click at [343, 183] on div "Item Name Item Type Item Amount Discount Type Discount Amount Comment P.T.A. Le…" at bounding box center [214, 82] width 343 height 228
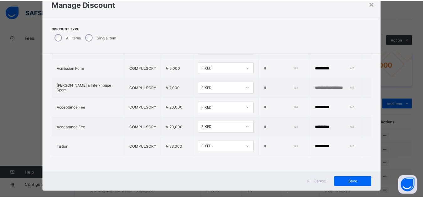
scroll to position [25, 0]
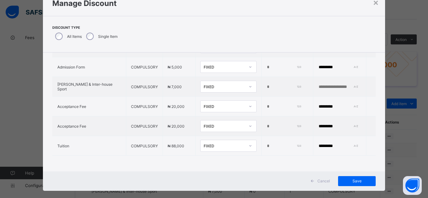
click at [343, 183] on span "Save" at bounding box center [357, 181] width 28 height 5
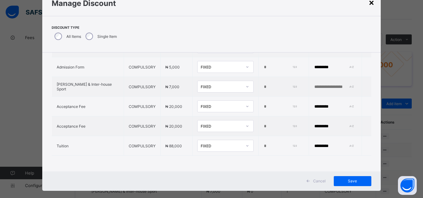
click at [373, 2] on div "×" at bounding box center [372, 2] width 6 height 11
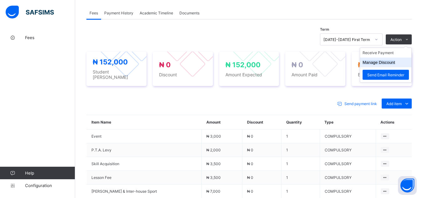
click at [394, 65] on li "Manage Discount" at bounding box center [385, 63] width 51 height 10
click at [378, 64] on button "Manage Discount" at bounding box center [379, 62] width 33 height 5
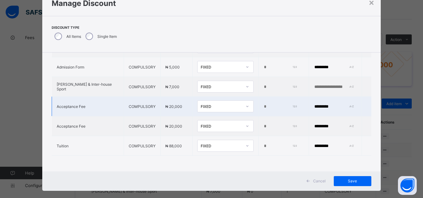
type input "*"
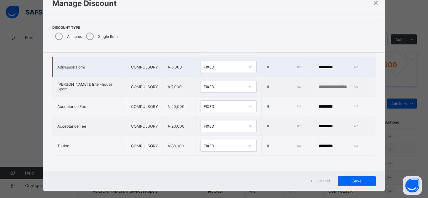
click at [323, 65] on input "*********" at bounding box center [339, 67] width 43 height 5
type input "*"
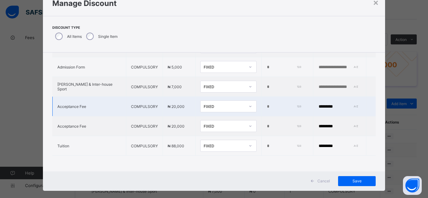
click at [322, 104] on input "*********" at bounding box center [339, 106] width 43 height 5
type input "*"
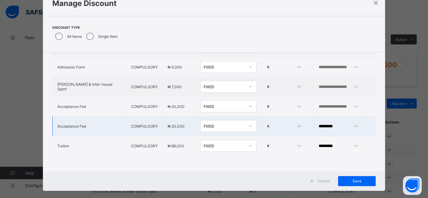
click at [319, 124] on input "*********" at bounding box center [339, 126] width 43 height 5
type input "*"
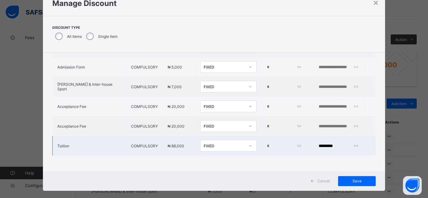
click at [320, 144] on input "*********" at bounding box center [339, 146] width 43 height 5
type input "*"
click at [266, 144] on input "*" at bounding box center [283, 146] width 34 height 5
type input "*****"
click at [318, 144] on input "text" at bounding box center [339, 146] width 43 height 5
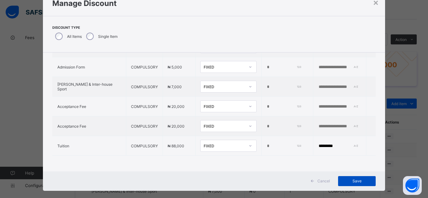
click at [360, 181] on span "Save" at bounding box center [357, 181] width 28 height 5
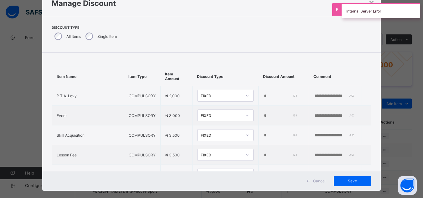
scroll to position [0, 0]
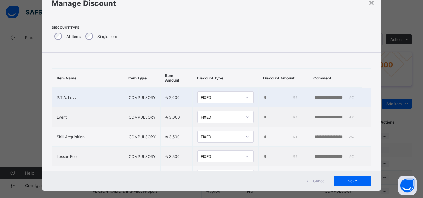
click at [264, 99] on input "*" at bounding box center [280, 97] width 33 height 5
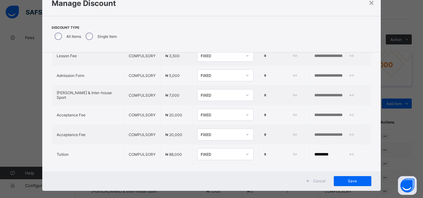
scroll to position [114, 0]
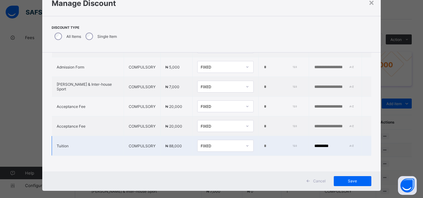
click at [322, 144] on input "*********" at bounding box center [335, 146] width 43 height 5
type input "*"
click at [264, 144] on input "*****" at bounding box center [280, 146] width 33 height 5
type input "*"
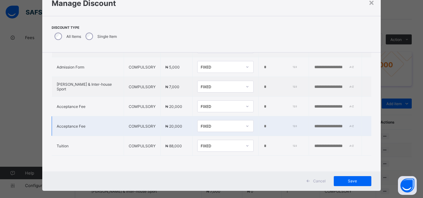
click at [264, 124] on input "*" at bounding box center [280, 126] width 33 height 5
type input "*****"
click at [292, 124] on td "*****" at bounding box center [284, 127] width 50 height 20
click at [314, 124] on input "text" at bounding box center [335, 126] width 43 height 5
type input "***"
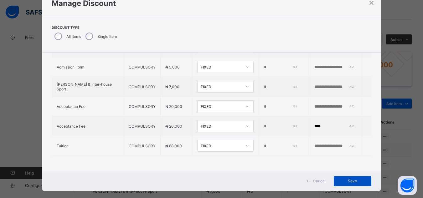
click at [361, 179] on span "Save" at bounding box center [353, 181] width 28 height 5
type input "*****"
type input "***"
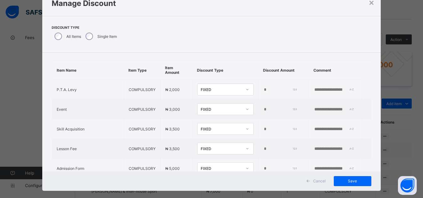
scroll to position [0, 0]
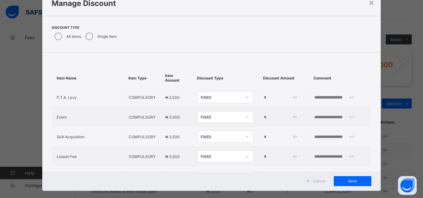
click at [6, 59] on div "× Manage Discount Discount Type All Items Single Item Item Name Item Type Item …" at bounding box center [211, 99] width 423 height 198
click at [373, 4] on div "×" at bounding box center [372, 2] width 6 height 11
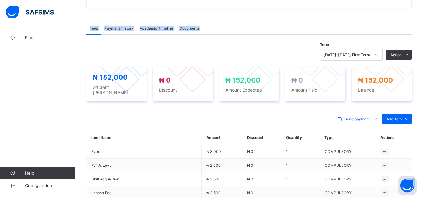
click at [373, 4] on div "× Delete Document This action would delete the document with name: from the sys…" at bounding box center [249, 95] width 348 height 480
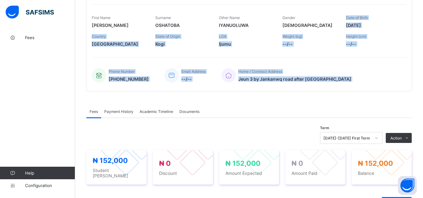
click at [373, 4] on div "PAUL IYANUOLUWA OSHATOBA RCM25/0014 • Unassigned Active First Name PAUL Surname…" at bounding box center [249, 27] width 326 height 128
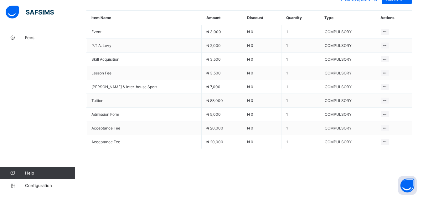
scroll to position [310, 0]
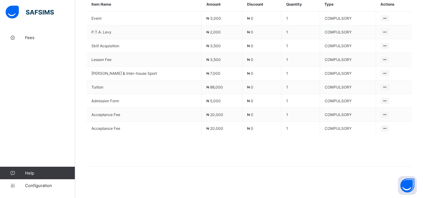
click at [327, 187] on div "Fees Payment History Academic Timeline Documents Fees More Options Term 2025-20…" at bounding box center [249, 35] width 326 height 313
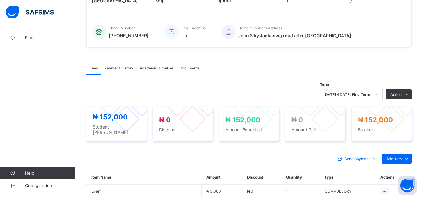
click at [77, 78] on div "× Delete Document This action would delete the document with name: from the sys…" at bounding box center [249, 134] width 348 height 480
click at [82, 41] on div "× Delete Document This action would delete the document with name: from the sys…" at bounding box center [249, 134] width 348 height 480
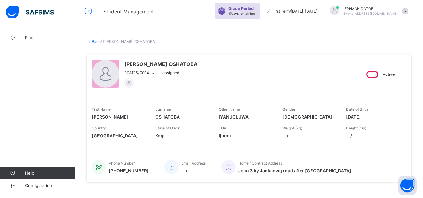
scroll to position [0, 0]
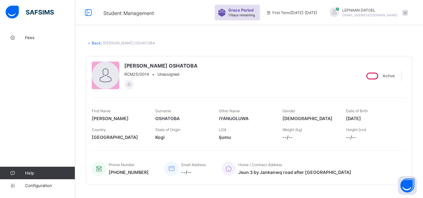
click at [97, 42] on link "Back" at bounding box center [96, 43] width 9 height 5
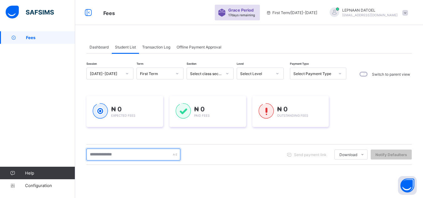
click at [132, 159] on input "text" at bounding box center [133, 155] width 94 height 12
type input "********"
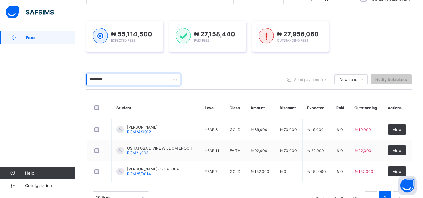
scroll to position [97, 0]
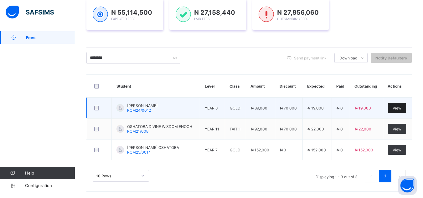
click at [395, 107] on div "View" at bounding box center [397, 108] width 18 height 10
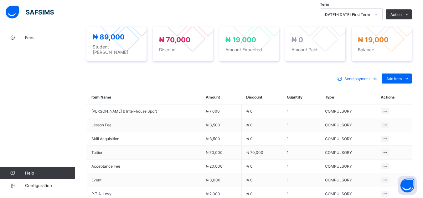
scroll to position [238, 0]
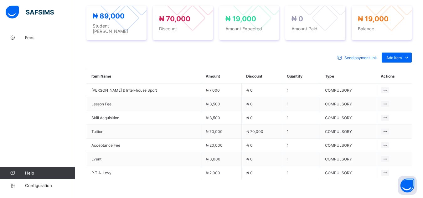
click at [316, 47] on div "Send payment link Add item Optional items Special bill Item Name Amount Discoun…" at bounding box center [249, 135] width 326 height 178
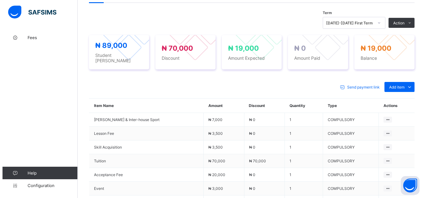
scroll to position [201, 0]
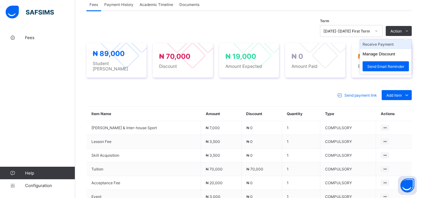
click at [397, 45] on li "Receive Payment" at bounding box center [385, 44] width 51 height 10
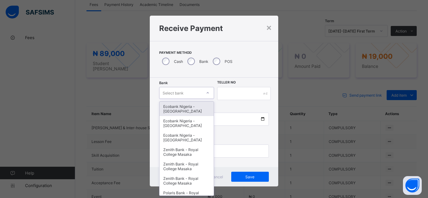
click at [206, 95] on icon at bounding box center [208, 93] width 4 height 6
click at [197, 113] on div "Ecobank Nigeria - [GEOGRAPHIC_DATA]" at bounding box center [187, 109] width 54 height 14
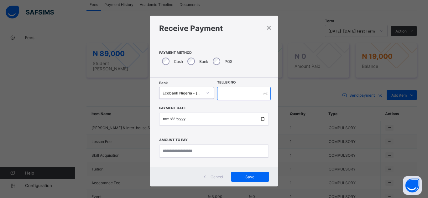
click at [223, 92] on input "text" at bounding box center [244, 93] width 54 height 13
type input "*******"
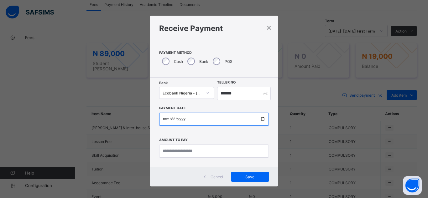
click at [261, 120] on input "date" at bounding box center [214, 119] width 110 height 13
type input "**********"
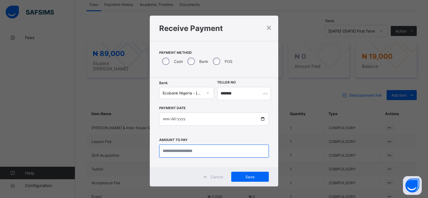
click at [186, 152] on input "currency" at bounding box center [214, 151] width 110 height 13
type input "***"
click at [173, 151] on input "currency" at bounding box center [214, 151] width 110 height 13
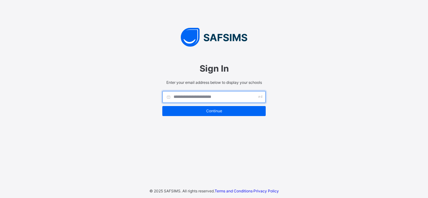
click at [222, 97] on input "text" at bounding box center [213, 97] width 103 height 12
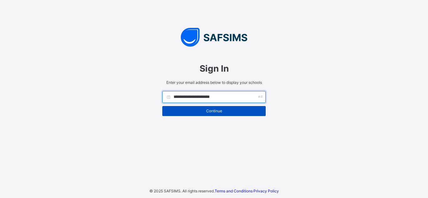
type input "**********"
click at [222, 112] on span "Continue" at bounding box center [214, 111] width 94 height 5
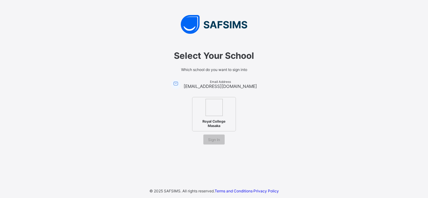
click at [225, 119] on span "Royal College Masaka" at bounding box center [214, 124] width 38 height 12
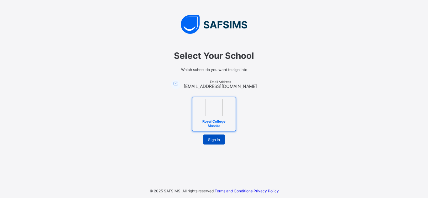
click at [219, 140] on span "Sign In" at bounding box center [214, 140] width 12 height 5
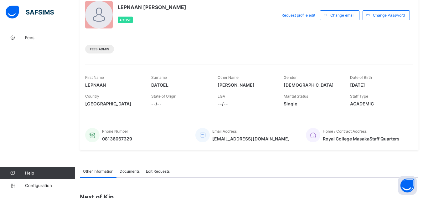
scroll to position [67, 0]
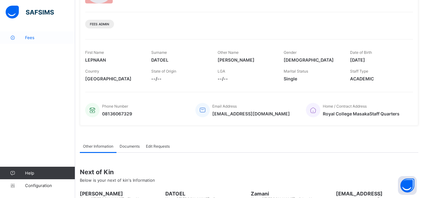
click at [46, 36] on span "Fees" at bounding box center [50, 37] width 50 height 5
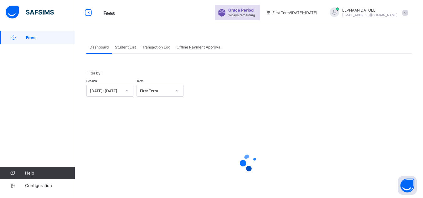
click at [134, 49] on span "Student List" at bounding box center [125, 47] width 21 height 5
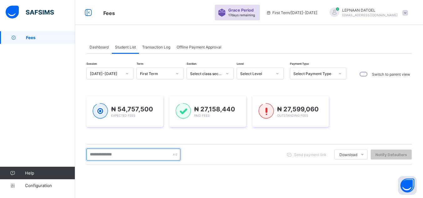
click at [105, 155] on input "text" at bounding box center [133, 155] width 94 height 12
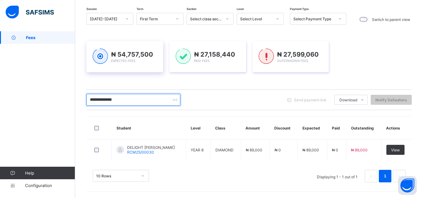
scroll to position [55, 0]
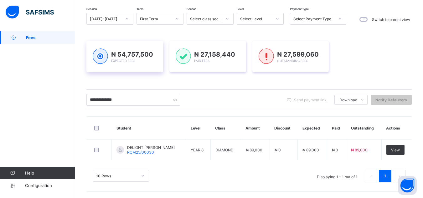
click at [104, 53] on img at bounding box center [100, 57] width 15 height 16
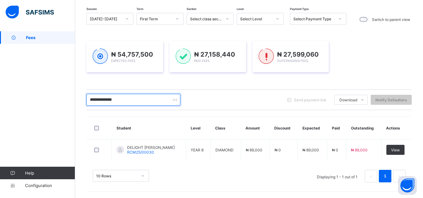
click at [104, 99] on input "**********" at bounding box center [133, 100] width 94 height 12
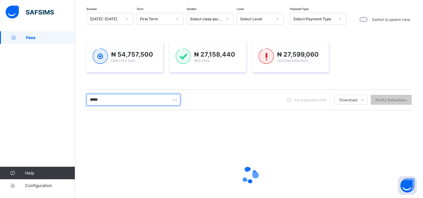
drag, startPoint x: 104, startPoint y: 99, endPoint x: 296, endPoint y: 134, distance: 195.1
click at [296, 134] on div "Session [DATE]-[DATE] Term First Term Section Select class section Level Select…" at bounding box center [249, 124] width 326 height 222
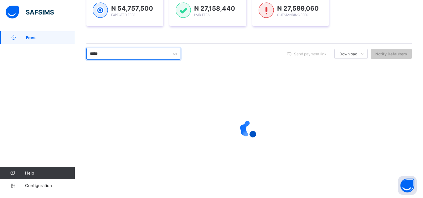
scroll to position [76, 0]
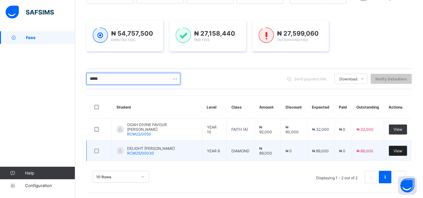
type input "*****"
click at [400, 152] on span "View" at bounding box center [398, 151] width 9 height 5
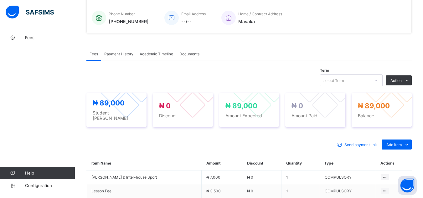
scroll to position [164, 0]
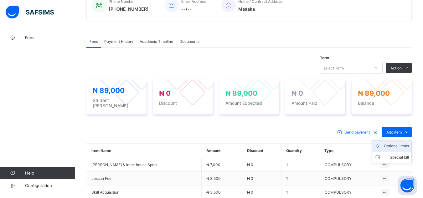
click at [404, 144] on div "Optional items" at bounding box center [396, 146] width 25 height 6
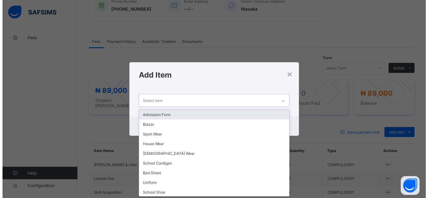
scroll to position [0, 0]
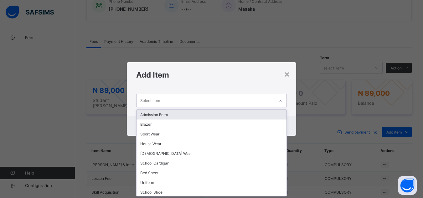
click at [281, 102] on icon at bounding box center [281, 101] width 4 height 6
click at [275, 116] on div "Admission Form" at bounding box center [212, 115] width 150 height 10
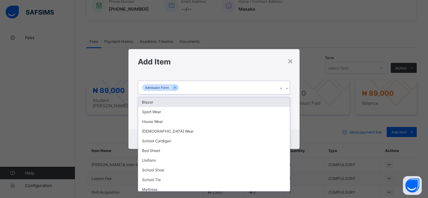
click at [286, 87] on icon at bounding box center [287, 89] width 4 height 6
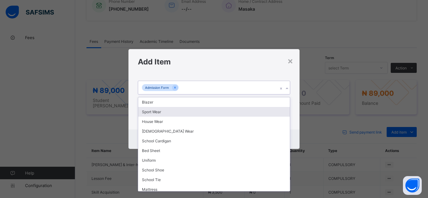
click at [273, 114] on div "Sport Wear" at bounding box center [214, 112] width 152 height 10
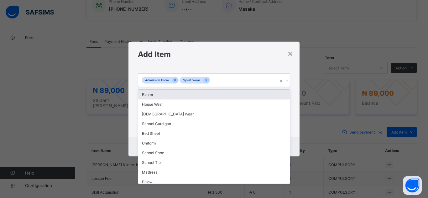
click at [286, 81] on icon at bounding box center [287, 81] width 4 height 6
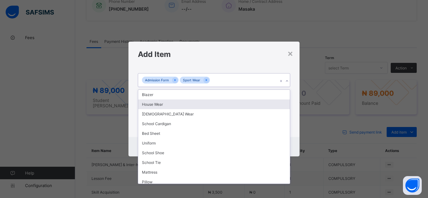
click at [278, 104] on div "House Wear" at bounding box center [214, 105] width 152 height 10
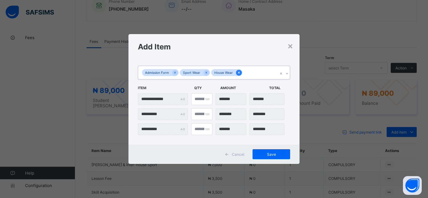
click at [239, 73] on icon at bounding box center [239, 73] width 2 height 2
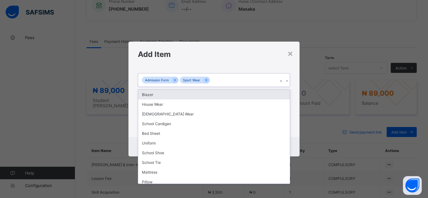
click at [286, 82] on icon at bounding box center [287, 81] width 4 height 6
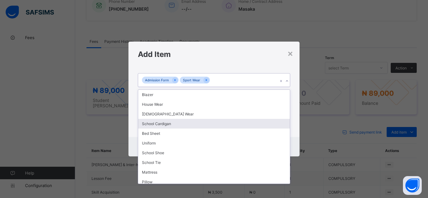
click at [275, 123] on div "School Cardigan" at bounding box center [214, 124] width 152 height 10
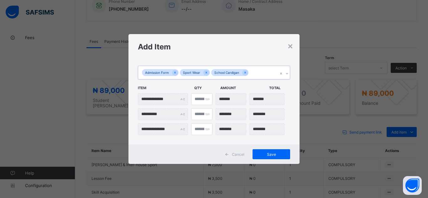
click at [286, 73] on icon at bounding box center [287, 74] width 4 height 6
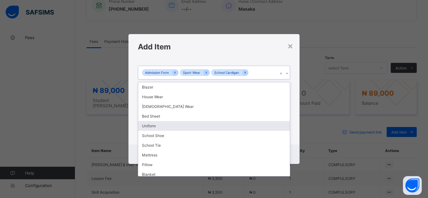
click at [269, 130] on div "Uniform" at bounding box center [214, 126] width 152 height 10
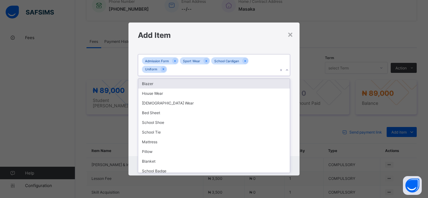
click at [286, 70] on icon at bounding box center [287, 70] width 4 height 6
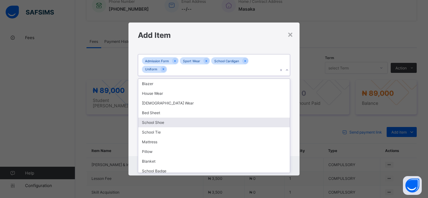
click at [276, 123] on div "School Shoe" at bounding box center [214, 123] width 152 height 10
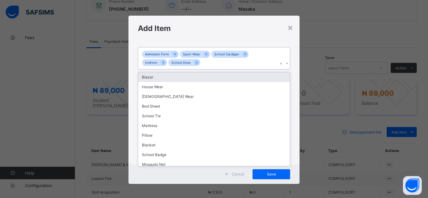
click at [285, 62] on icon at bounding box center [287, 63] width 4 height 6
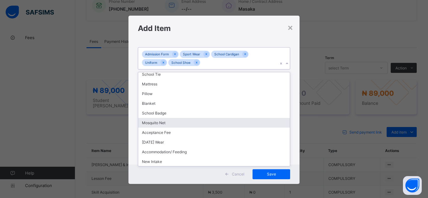
scroll to position [61, 0]
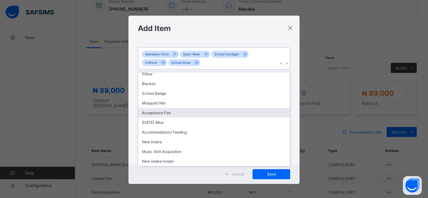
click at [238, 113] on div "Acceptance Fee" at bounding box center [214, 113] width 152 height 10
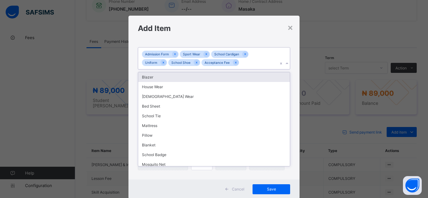
click at [286, 64] on icon at bounding box center [287, 63] width 4 height 6
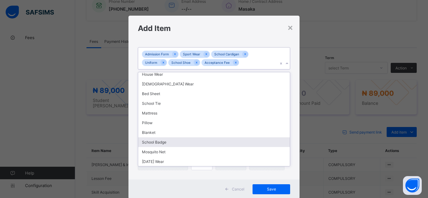
scroll to position [52, 0]
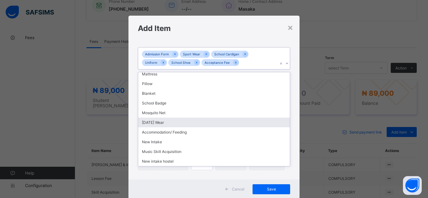
click at [249, 124] on div "[DATE] Wear" at bounding box center [214, 123] width 152 height 10
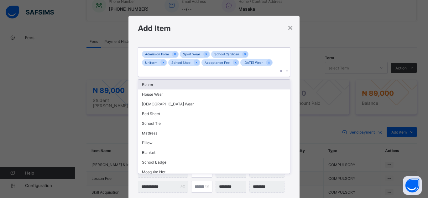
click at [285, 68] on icon at bounding box center [287, 71] width 4 height 6
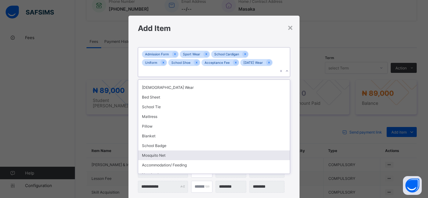
scroll to position [42, 0]
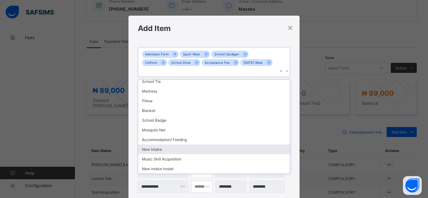
click at [257, 145] on div "New Intake" at bounding box center [214, 150] width 152 height 10
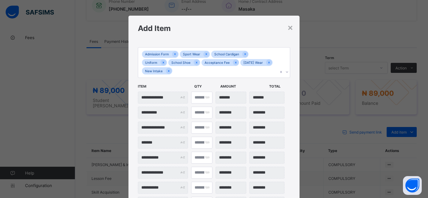
click at [290, 183] on div "**********" at bounding box center [213, 129] width 171 height 177
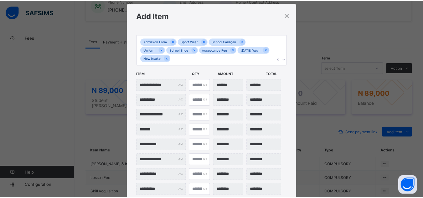
scroll to position [55, 0]
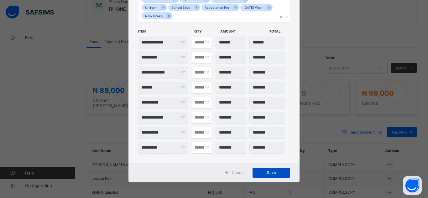
click at [270, 173] on span "Save" at bounding box center [271, 172] width 28 height 5
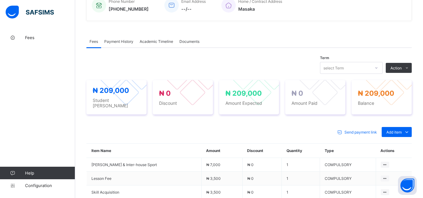
click at [296, 131] on div "Send payment link Add item Optional items Special bill" at bounding box center [249, 132] width 326 height 10
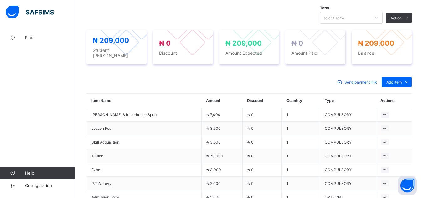
scroll to position [201, 0]
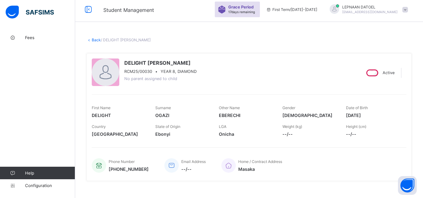
scroll to position [0, 0]
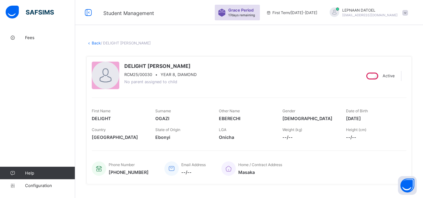
click at [97, 43] on link "Back" at bounding box center [96, 43] width 9 height 5
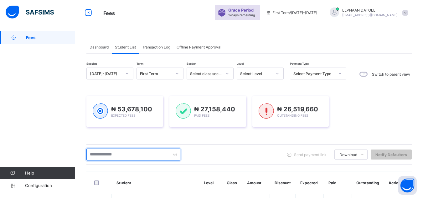
click at [114, 157] on input "text" at bounding box center [133, 155] width 94 height 12
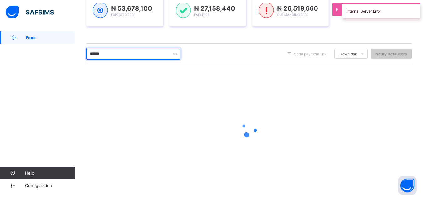
scroll to position [153, 0]
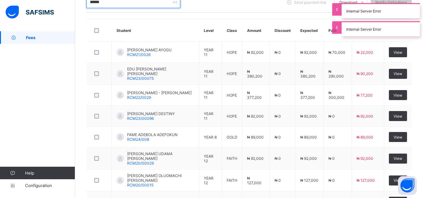
click at [111, 3] on input "******" at bounding box center [133, 2] width 94 height 12
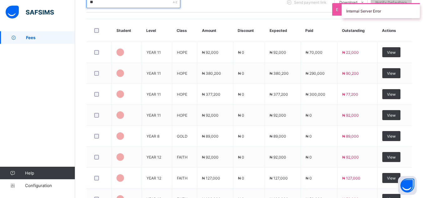
type input "*"
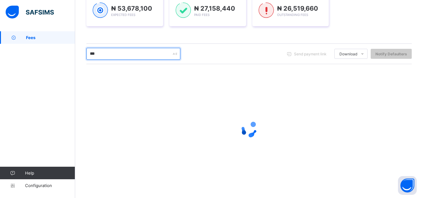
scroll to position [101, 0]
type input "********"
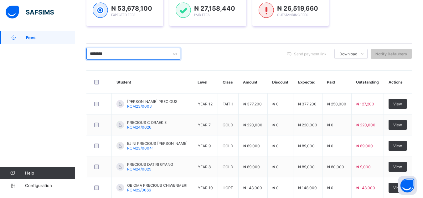
scroll to position [139, 0]
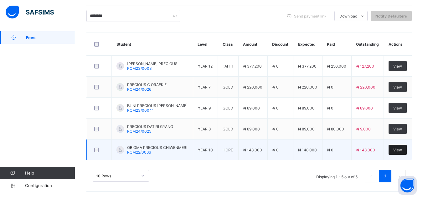
click at [402, 150] on span "View" at bounding box center [398, 150] width 9 height 5
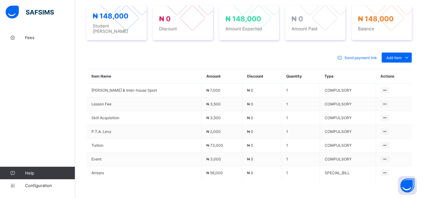
scroll to position [283, 0]
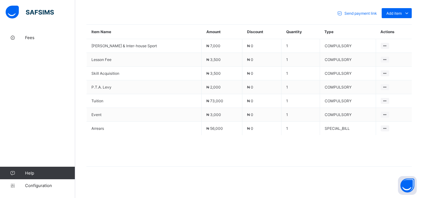
click at [313, 178] on div "Term 2025-2026 First Term Action Receive Payment Manage Discount Send Email Rem…" at bounding box center [249, 61] width 326 height 243
click at [144, 146] on span at bounding box center [249, 150] width 326 height 31
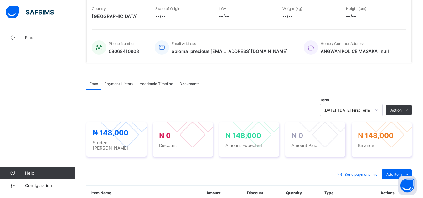
scroll to position [120, 0]
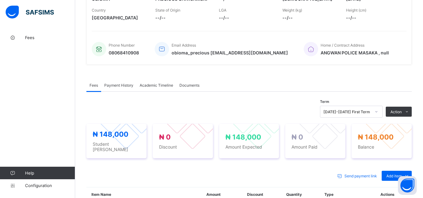
click at [86, 98] on div "× Delete Document This action would delete the document with name: from the sys…" at bounding box center [249, 138] width 348 height 453
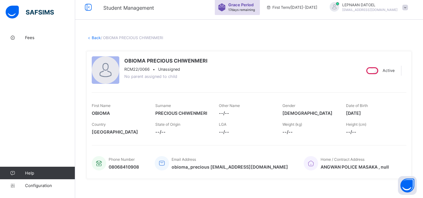
scroll to position [0, 0]
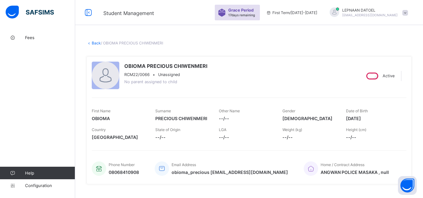
click at [94, 42] on link "Back" at bounding box center [96, 43] width 9 height 5
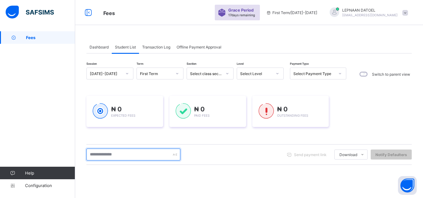
click at [109, 156] on input "text" at bounding box center [133, 155] width 94 height 12
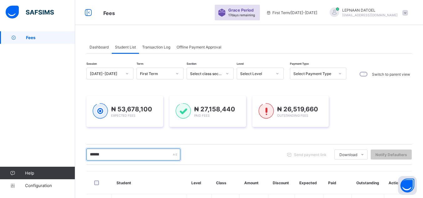
click at [107, 155] on input "******" at bounding box center [133, 155] width 94 height 12
type input "*"
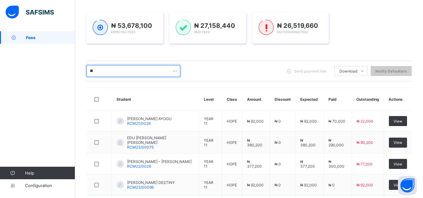
scroll to position [104, 0]
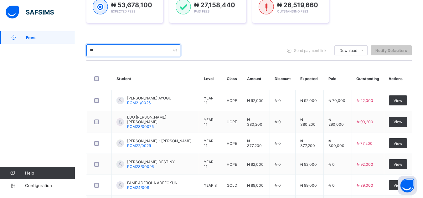
click at [98, 51] on input "**" at bounding box center [133, 51] width 94 height 12
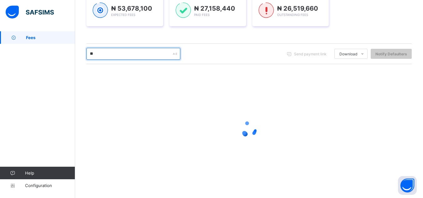
scroll to position [97, 0]
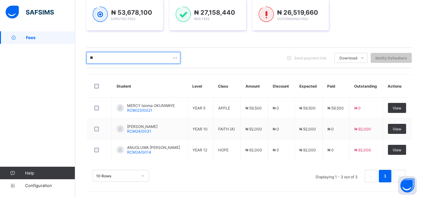
click at [97, 57] on input "**" at bounding box center [133, 58] width 94 height 12
type input "*"
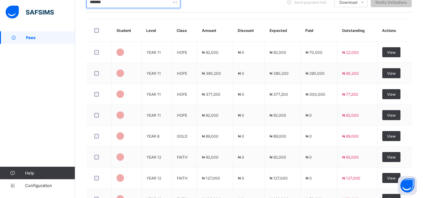
scroll to position [101, 0]
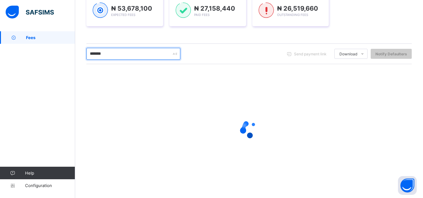
click at [118, 55] on input "*******" at bounding box center [133, 54] width 94 height 12
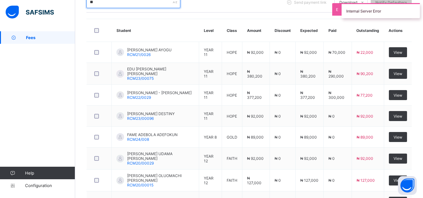
type input "*"
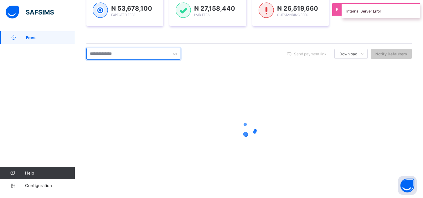
scroll to position [101, 0]
type input "*******"
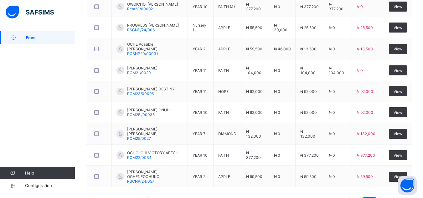
scroll to position [246, 0]
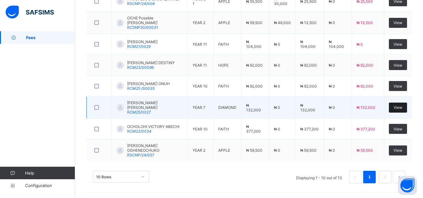
click at [401, 107] on span "View" at bounding box center [398, 107] width 9 height 5
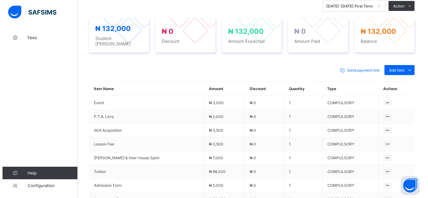
scroll to position [221, 0]
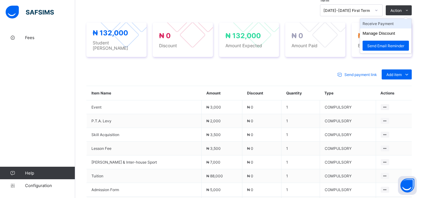
click at [389, 22] on li "Receive Payment" at bounding box center [385, 24] width 51 height 10
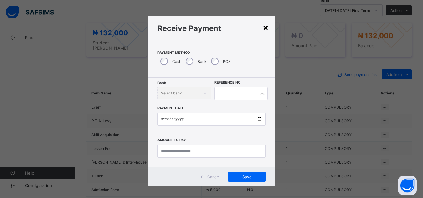
click at [265, 30] on div "×" at bounding box center [266, 27] width 6 height 11
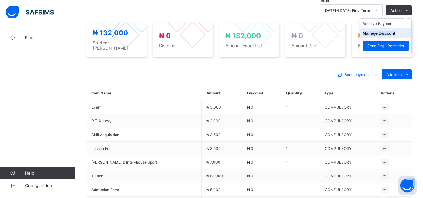
click at [401, 36] on li "Manage Discount" at bounding box center [385, 34] width 51 height 10
click at [385, 34] on button "Manage Discount" at bounding box center [379, 33] width 33 height 5
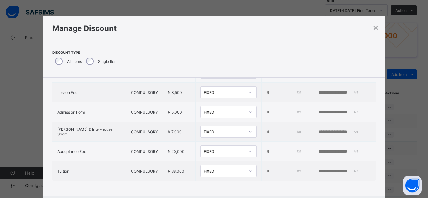
scroll to position [94, 0]
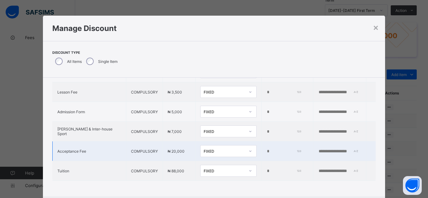
click at [266, 149] on input "*" at bounding box center [283, 151] width 34 height 5
type input "*****"
click at [318, 149] on input "text" at bounding box center [339, 151] width 43 height 5
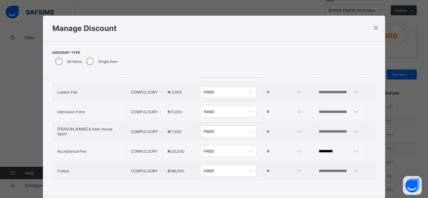
type input "*********"
click at [343, 186] on div "Item Name Item Type Item Amount Discount Type Discount Amount Comment P.T.A. Le…" at bounding box center [214, 92] width 343 height 209
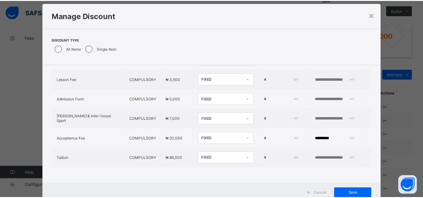
scroll to position [34, 0]
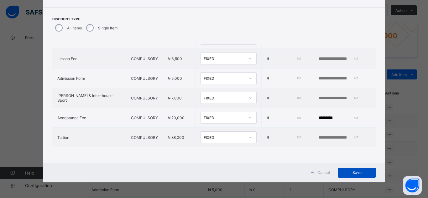
click at [355, 172] on span "Save" at bounding box center [357, 172] width 28 height 5
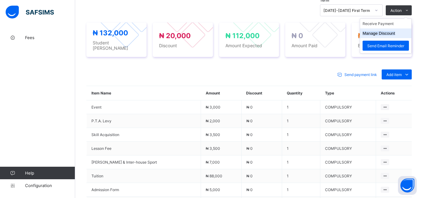
click at [396, 34] on button "Manage Discount" at bounding box center [379, 33] width 33 height 5
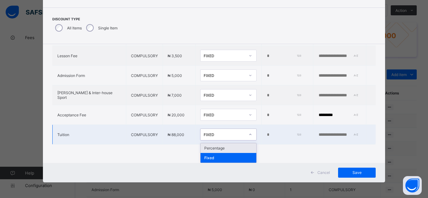
click at [249, 132] on icon at bounding box center [251, 135] width 4 height 6
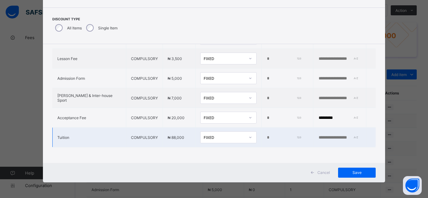
click at [261, 137] on td "*" at bounding box center [287, 138] width 52 height 20
click at [261, 129] on td "*" at bounding box center [287, 138] width 52 height 20
click at [266, 135] on input "*" at bounding box center [283, 137] width 34 height 5
type input "*****"
click at [318, 135] on input "text" at bounding box center [339, 137] width 43 height 5
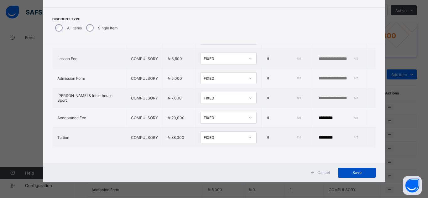
type input "*********"
click at [360, 172] on span "Save" at bounding box center [357, 172] width 28 height 5
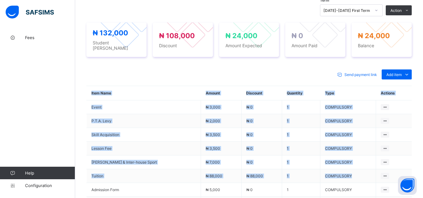
scroll to position [296, 0]
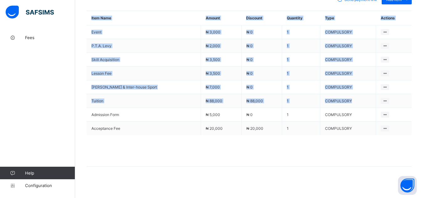
drag, startPoint x: 359, startPoint y: 175, endPoint x: 338, endPoint y: 181, distance: 21.7
click at [338, 181] on div "Fees Payment History Academic Timeline Documents Fees More Options Term 2025-20…" at bounding box center [249, 42] width 326 height 299
click at [322, 176] on div "Send payment link Add item Optional items Special bill Item Name Amount Discoun…" at bounding box center [249, 83] width 326 height 191
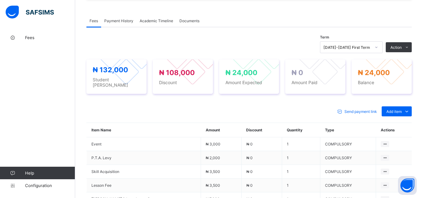
scroll to position [184, 0]
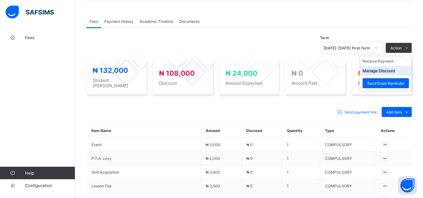
click at [403, 69] on li "Manage Discount" at bounding box center [385, 71] width 51 height 10
click at [396, 72] on button "Manage Discount" at bounding box center [379, 71] width 33 height 5
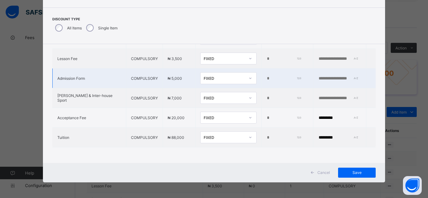
click at [266, 76] on input "*" at bounding box center [283, 78] width 34 height 5
type input "****"
click at [318, 76] on input "text" at bounding box center [339, 78] width 43 height 5
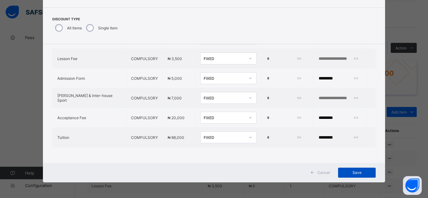
type input "*********"
click at [353, 171] on span "Save" at bounding box center [357, 172] width 28 height 5
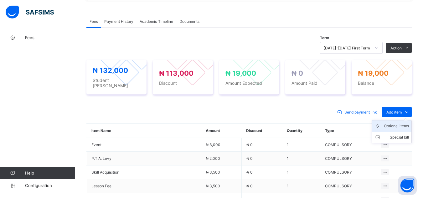
click at [397, 123] on div "Optional items" at bounding box center [396, 126] width 25 height 6
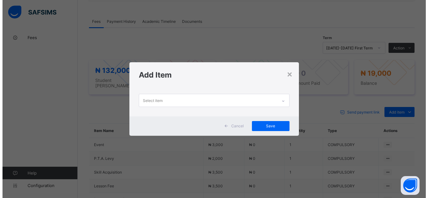
scroll to position [0, 0]
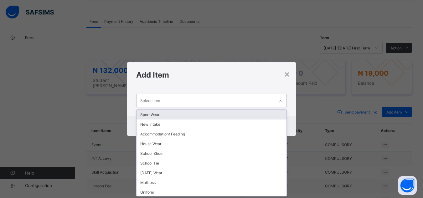
click at [282, 102] on icon at bounding box center [281, 101] width 4 height 6
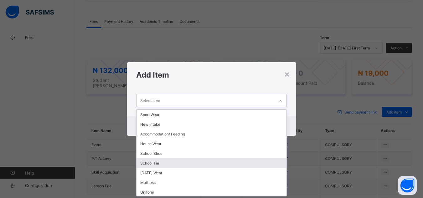
click at [251, 165] on div "School Tie" at bounding box center [212, 164] width 150 height 10
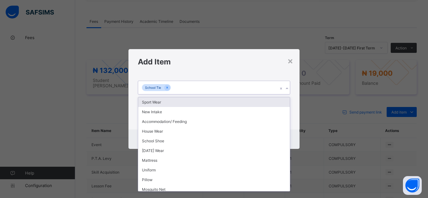
click at [285, 87] on icon at bounding box center [287, 89] width 4 height 6
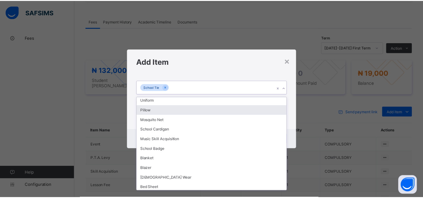
scroll to position [71, 0]
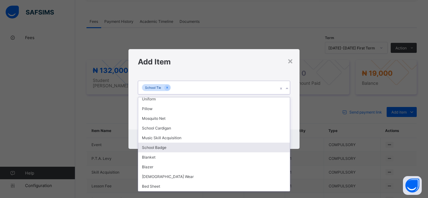
click at [276, 150] on div "School Badge" at bounding box center [214, 148] width 152 height 10
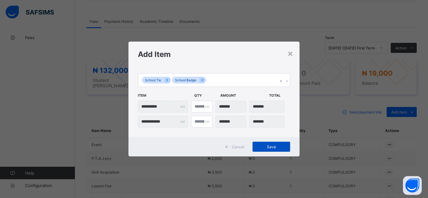
click at [271, 146] on span "Save" at bounding box center [271, 147] width 28 height 5
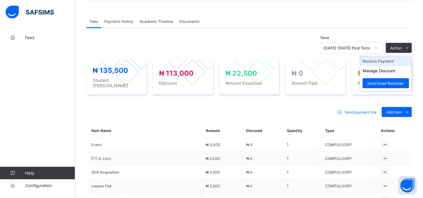
click at [395, 62] on li "Receive Payment" at bounding box center [385, 61] width 51 height 10
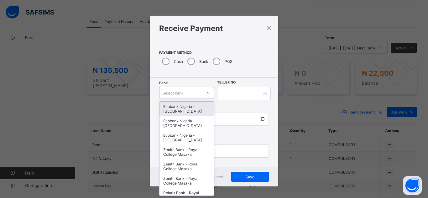
click at [206, 92] on icon at bounding box center [208, 93] width 4 height 6
click at [197, 112] on div "Ecobank Nigeria - [GEOGRAPHIC_DATA]" at bounding box center [187, 109] width 54 height 14
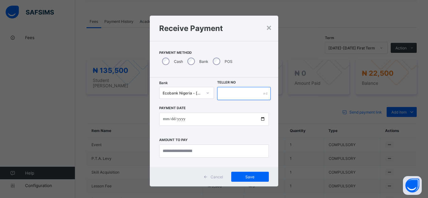
click at [223, 91] on input "text" at bounding box center [244, 93] width 54 height 13
type input "**********"
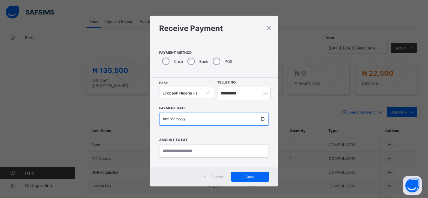
click at [260, 119] on input "date" at bounding box center [214, 119] width 110 height 13
type input "**********"
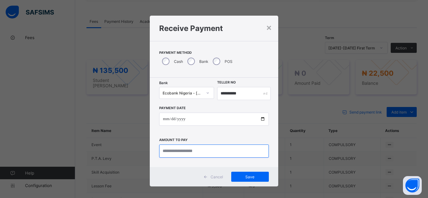
click at [224, 153] on input "currency" at bounding box center [214, 151] width 110 height 13
type input "*******"
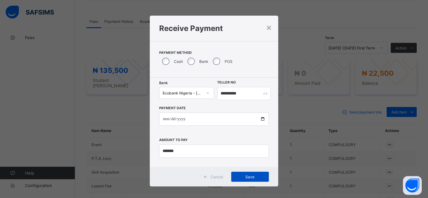
click at [250, 178] on span "Save" at bounding box center [250, 177] width 28 height 5
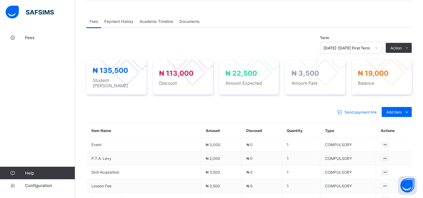
click at [80, 42] on div "× Delete Document This action would delete the document with name: from the sys…" at bounding box center [249, 95] width 348 height 494
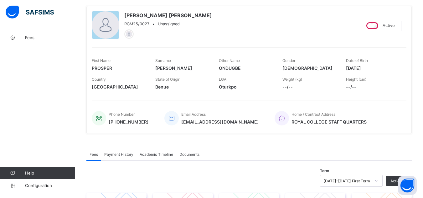
scroll to position [33, 0]
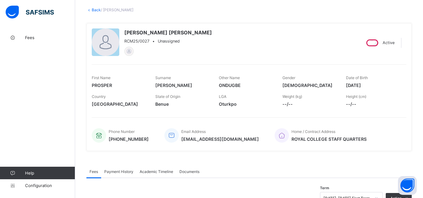
click at [97, 9] on link "Back" at bounding box center [96, 10] width 9 height 5
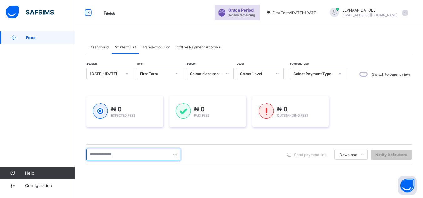
click at [99, 160] on input "text" at bounding box center [133, 155] width 94 height 12
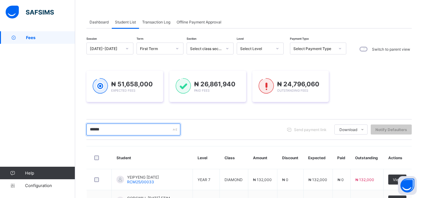
scroll to position [97, 0]
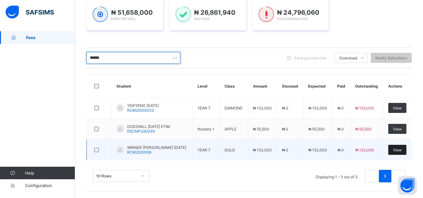
type input "******"
click at [397, 152] on span "View" at bounding box center [397, 150] width 9 height 5
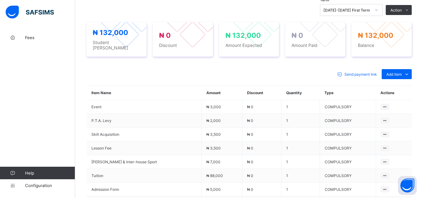
scroll to position [276, 0]
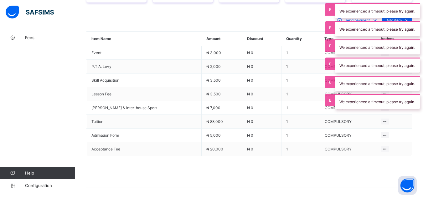
click at [359, 181] on span at bounding box center [249, 171] width 326 height 31
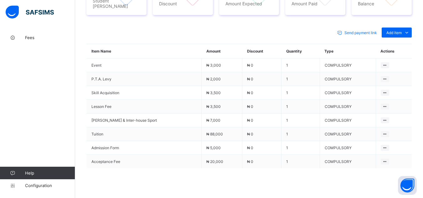
scroll to position [251, 0]
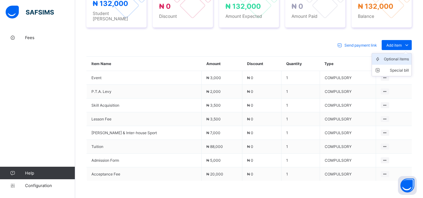
click at [406, 56] on div "Optional items" at bounding box center [396, 59] width 25 height 6
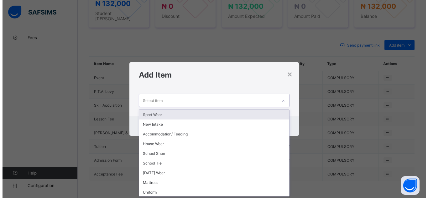
scroll to position [0, 0]
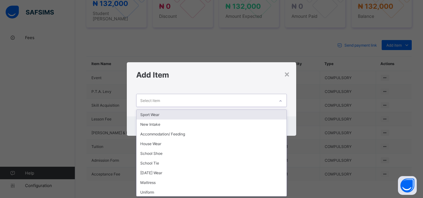
click at [282, 102] on icon at bounding box center [281, 101] width 4 height 6
click at [272, 118] on div "Sport Wear" at bounding box center [212, 115] width 150 height 10
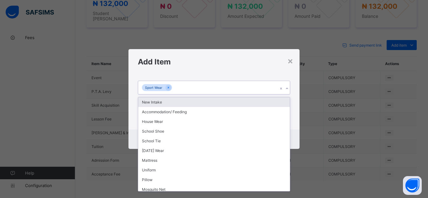
click at [286, 89] on icon at bounding box center [287, 89] width 4 height 6
click at [260, 102] on div "New Intake" at bounding box center [214, 102] width 152 height 10
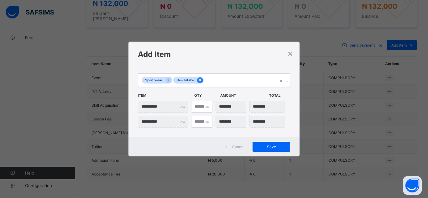
click at [198, 81] on icon at bounding box center [199, 80] width 3 height 4
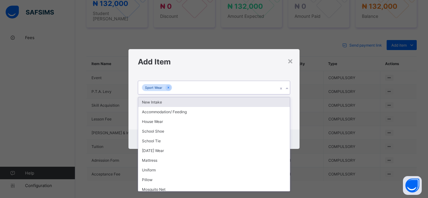
click at [287, 89] on icon at bounding box center [287, 89] width 4 height 6
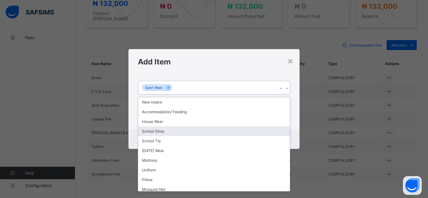
click at [178, 132] on div "School Shoe" at bounding box center [214, 132] width 152 height 10
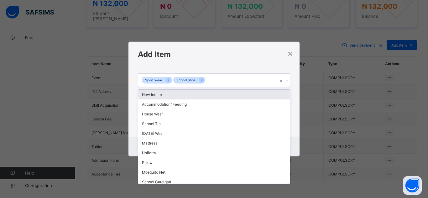
click at [287, 82] on icon at bounding box center [287, 81] width 4 height 6
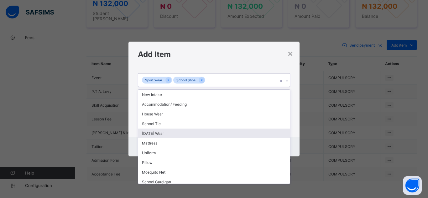
click at [270, 136] on div "[DATE] Wear" at bounding box center [214, 134] width 152 height 10
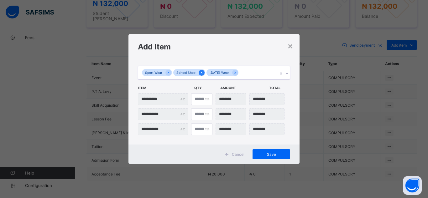
click at [203, 72] on div at bounding box center [202, 73] width 6 height 6
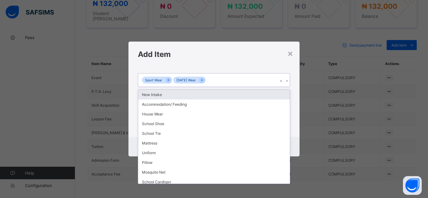
click at [287, 82] on icon at bounding box center [287, 81] width 4 height 6
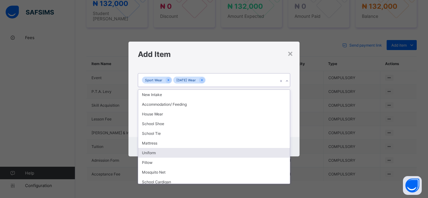
click at [267, 155] on div "Uniform" at bounding box center [214, 153] width 152 height 10
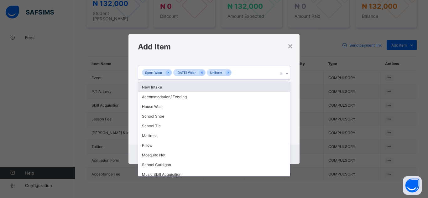
click at [288, 73] on icon at bounding box center [287, 73] width 2 height 1
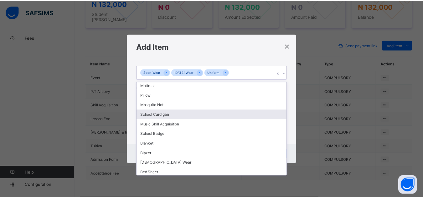
scroll to position [52, 0]
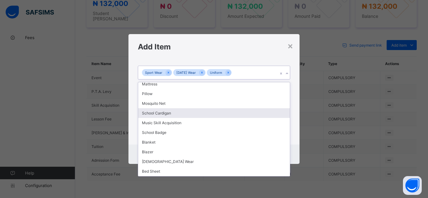
click at [203, 116] on div "School Cardigan" at bounding box center [214, 113] width 152 height 10
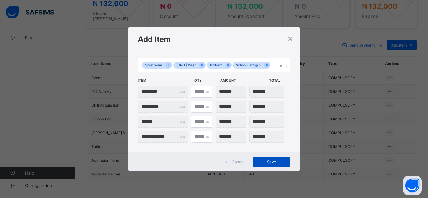
click at [273, 164] on span "Save" at bounding box center [271, 162] width 28 height 5
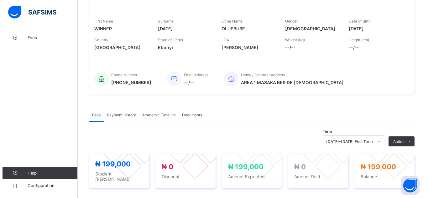
scroll to position [102, 0]
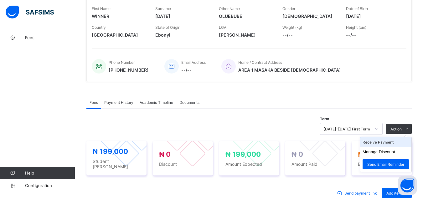
click at [397, 143] on li "Receive Payment" at bounding box center [385, 143] width 51 height 10
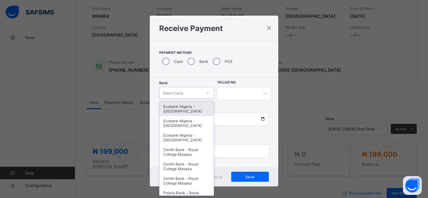
click at [206, 95] on icon at bounding box center [208, 93] width 4 height 6
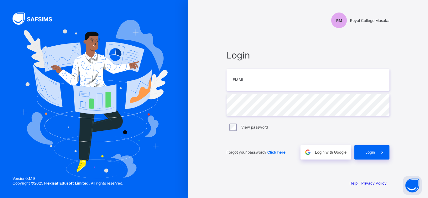
type input "**********"
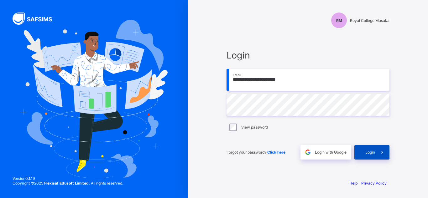
click at [385, 156] on span at bounding box center [382, 152] width 14 height 14
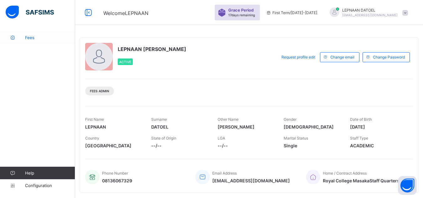
click at [56, 38] on span "Fees" at bounding box center [50, 37] width 50 height 5
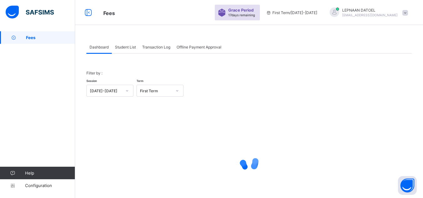
click at [124, 49] on span "Student List" at bounding box center [125, 47] width 21 height 5
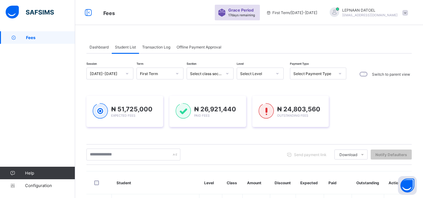
click at [259, 153] on div "Send payment link Download Students Payment Students Payment Status Student Ite…" at bounding box center [249, 155] width 326 height 12
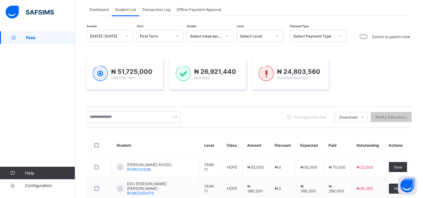
scroll to position [50, 0]
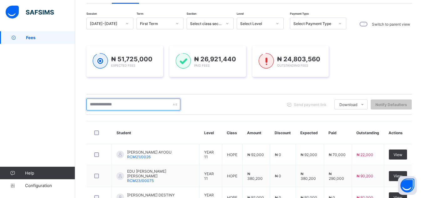
click at [108, 102] on input "text" at bounding box center [133, 105] width 94 height 12
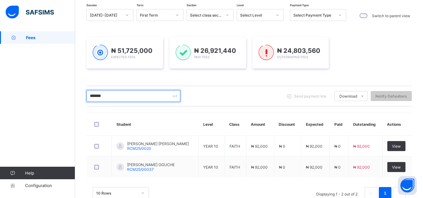
scroll to position [63, 0]
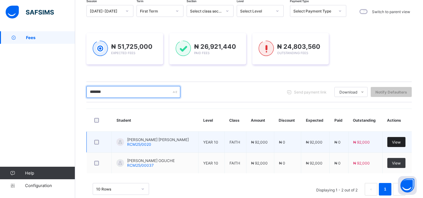
type input "*******"
click at [395, 145] on div "View" at bounding box center [397, 142] width 18 height 10
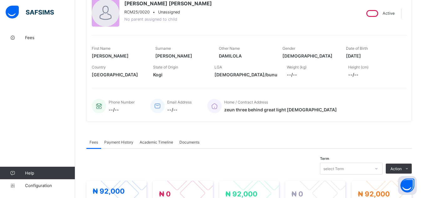
click at [284, 169] on div "Term select Term Action Receive Payment Manage Discount Send Email Reminder" at bounding box center [249, 169] width 326 height 12
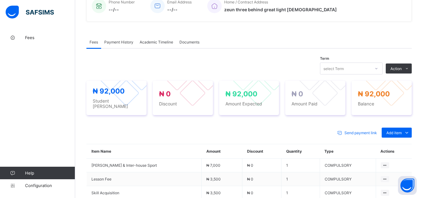
scroll to position [176, 0]
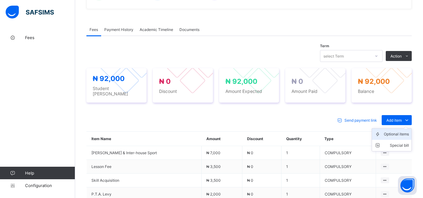
click at [399, 131] on div "Optional items" at bounding box center [396, 134] width 25 height 6
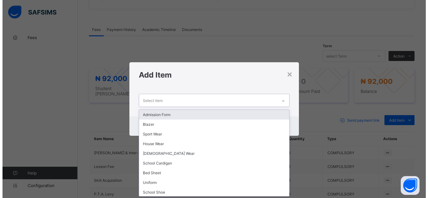
scroll to position [0, 0]
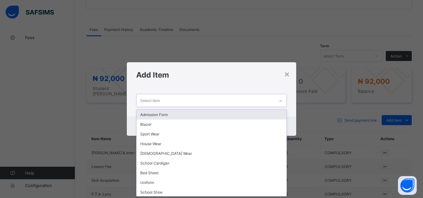
click at [283, 101] on icon at bounding box center [281, 101] width 4 height 6
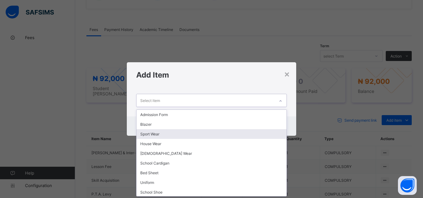
click at [260, 134] on div "Sport Wear" at bounding box center [212, 134] width 150 height 10
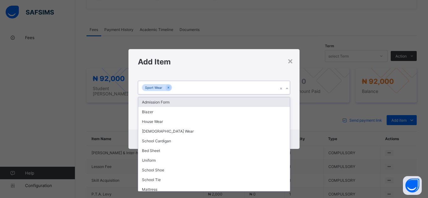
click at [286, 89] on icon at bounding box center [287, 89] width 4 height 6
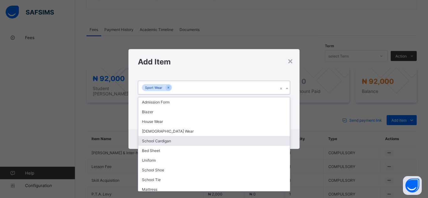
click at [258, 145] on div "School Cardigan" at bounding box center [214, 141] width 152 height 10
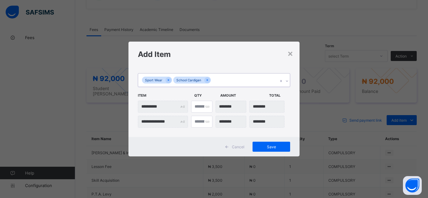
click at [286, 81] on icon at bounding box center [287, 81] width 4 height 6
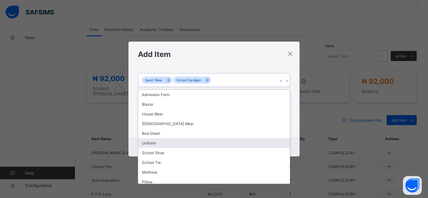
click at [263, 143] on div "Uniform" at bounding box center [214, 144] width 152 height 10
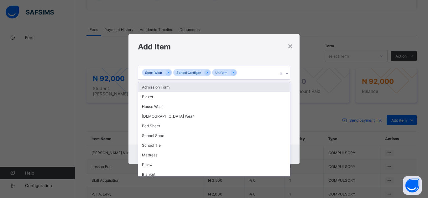
click at [287, 74] on icon at bounding box center [287, 74] width 4 height 6
click at [198, 88] on div "Admission Form" at bounding box center [214, 87] width 152 height 10
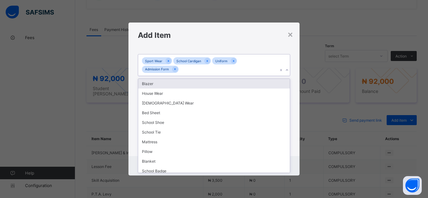
click at [285, 70] on icon at bounding box center [287, 70] width 4 height 6
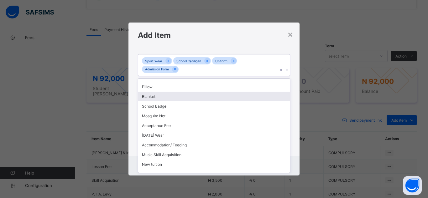
scroll to position [71, 0]
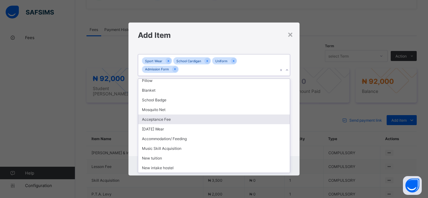
click at [223, 122] on div "Acceptance Fee" at bounding box center [214, 120] width 152 height 10
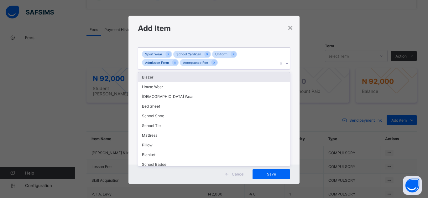
click at [286, 64] on icon at bounding box center [287, 63] width 4 height 6
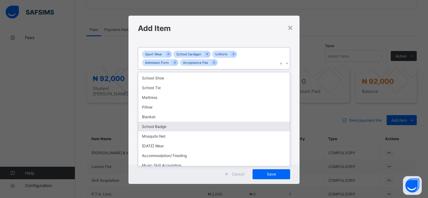
scroll to position [50, 0]
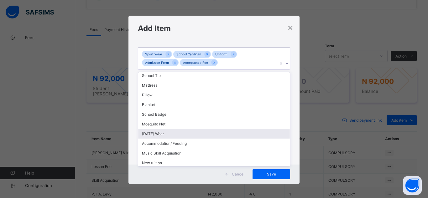
click at [256, 134] on div "[DATE] Wear" at bounding box center [214, 134] width 152 height 10
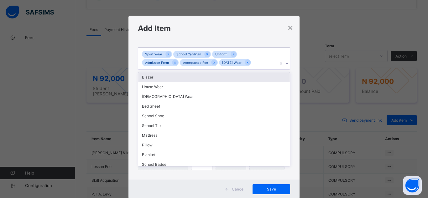
click at [285, 63] on icon at bounding box center [287, 63] width 4 height 6
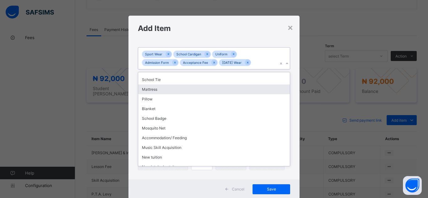
scroll to position [52, 0]
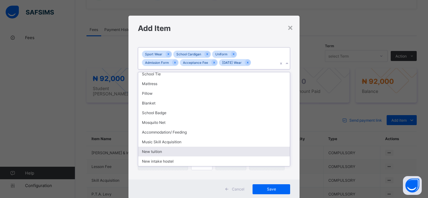
click at [256, 152] on div "New tuition" at bounding box center [214, 152] width 152 height 10
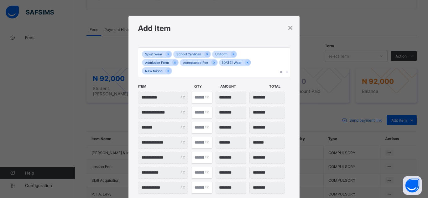
click at [291, 144] on div "**********" at bounding box center [213, 122] width 171 height 162
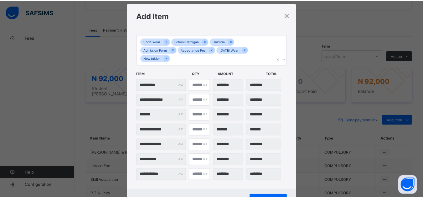
scroll to position [40, 0]
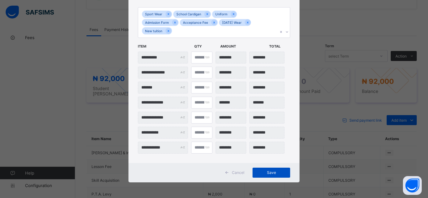
click at [264, 171] on span "Save" at bounding box center [271, 172] width 28 height 5
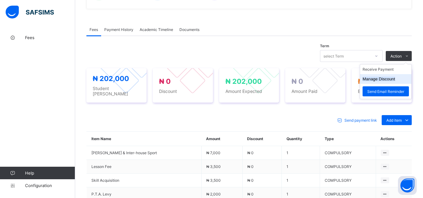
click at [403, 79] on li "Manage Discount" at bounding box center [385, 79] width 51 height 10
click at [397, 67] on ul "Receive Payment Manage Discount Send Email Reminder" at bounding box center [386, 81] width 52 height 35
click at [390, 71] on li "Receive Payment" at bounding box center [385, 70] width 51 height 10
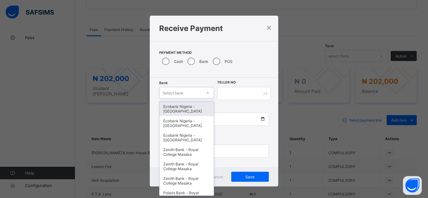
click at [184, 92] on div "Select bank" at bounding box center [181, 93] width 42 height 9
click at [196, 114] on div "Ecobank Nigeria - [GEOGRAPHIC_DATA]" at bounding box center [187, 109] width 54 height 14
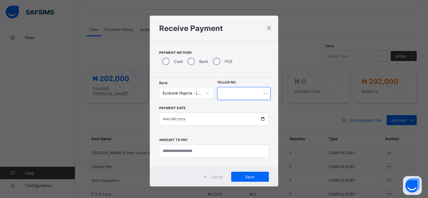
click at [234, 97] on input "text" at bounding box center [244, 93] width 54 height 13
type input "*******"
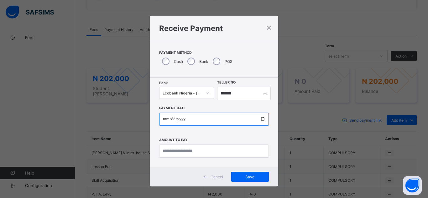
click at [260, 121] on input "date" at bounding box center [214, 119] width 110 height 13
type input "**********"
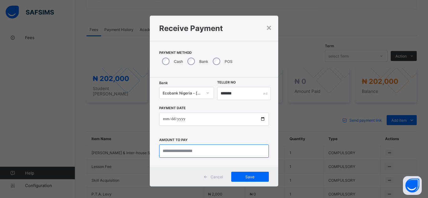
click at [189, 152] on input "currency" at bounding box center [214, 151] width 110 height 13
type input "********"
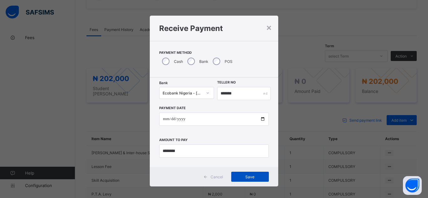
click at [243, 176] on span "Save" at bounding box center [250, 177] width 28 height 5
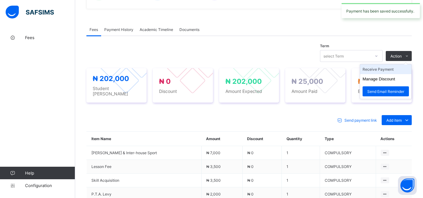
click at [393, 71] on li "Receive Payment" at bounding box center [385, 70] width 51 height 10
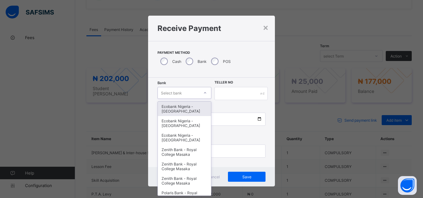
click at [181, 95] on div "Select bank" at bounding box center [179, 93] width 42 height 9
click at [191, 110] on div "Ecobank Nigeria - [GEOGRAPHIC_DATA]" at bounding box center [185, 109] width 54 height 14
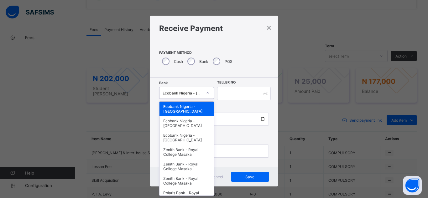
click at [206, 92] on icon at bounding box center [208, 93] width 4 height 6
click at [195, 153] on div "Zenith Bank - Royal College Masaka" at bounding box center [187, 152] width 54 height 14
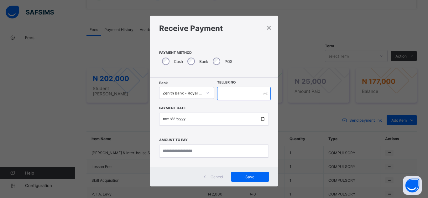
click at [230, 95] on input "text" at bounding box center [244, 93] width 54 height 13
type input "*******"
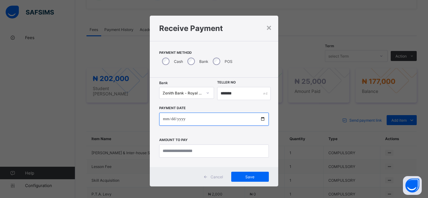
click at [260, 117] on input "date" at bounding box center [214, 119] width 110 height 13
type input "**********"
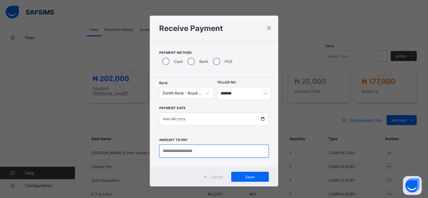
click at [221, 156] on input "currency" at bounding box center [214, 151] width 110 height 13
type input "*********"
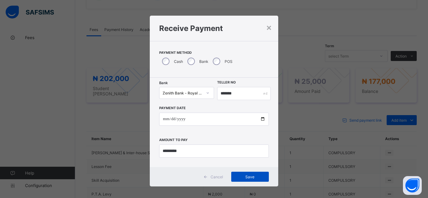
click at [251, 178] on span "Save" at bounding box center [250, 177] width 28 height 5
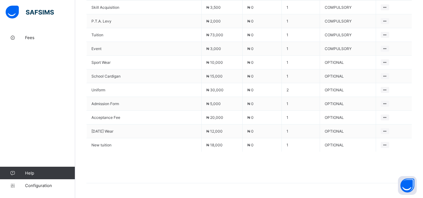
click at [131, 174] on span at bounding box center [249, 167] width 326 height 31
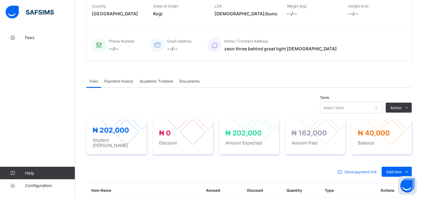
scroll to position [123, 0]
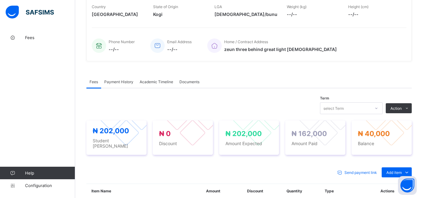
click at [89, 112] on div "Term select Term Action Receive Payment Manage Discount Send Email Reminder" at bounding box center [249, 108] width 326 height 12
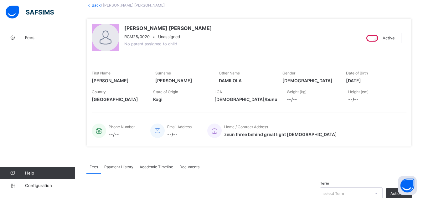
scroll to position [0, 0]
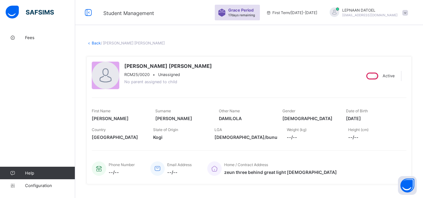
click at [96, 42] on link "Back" at bounding box center [96, 43] width 9 height 5
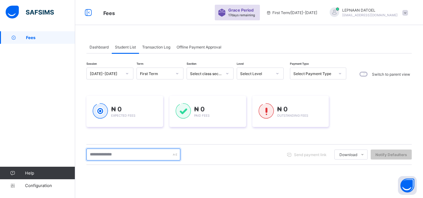
click at [99, 157] on input "text" at bounding box center [133, 155] width 94 height 12
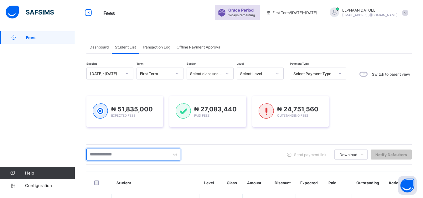
click at [98, 155] on input "text" at bounding box center [133, 155] width 94 height 12
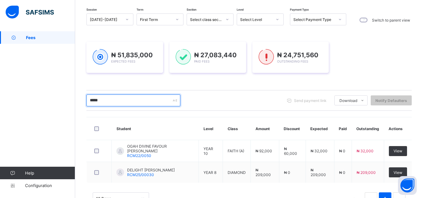
scroll to position [76, 0]
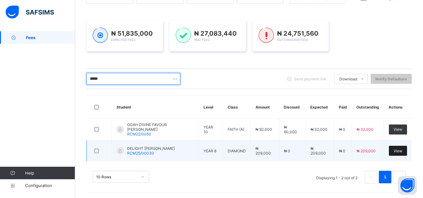
type input "*****"
click at [403, 149] on span "View" at bounding box center [398, 151] width 9 height 5
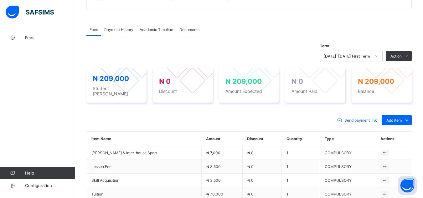
scroll to position [205, 0]
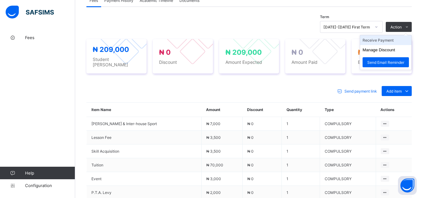
click at [398, 39] on li "Receive Payment" at bounding box center [385, 40] width 51 height 10
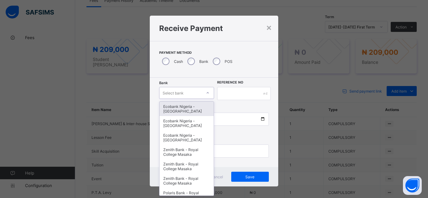
click at [169, 97] on div "Select bank" at bounding box center [186, 93] width 55 height 12
click at [181, 109] on div "Ecobank Nigeria - [GEOGRAPHIC_DATA]" at bounding box center [187, 109] width 54 height 14
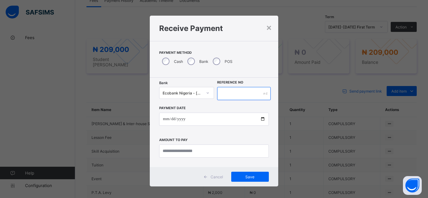
click at [227, 92] on input "text" at bounding box center [244, 93] width 54 height 13
type input "**********"
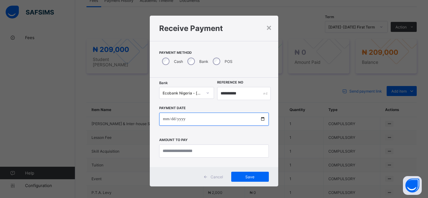
click at [261, 120] on input "date" at bounding box center [214, 119] width 110 height 13
type input "**********"
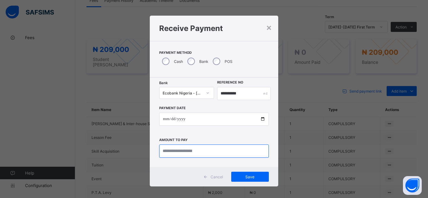
click at [191, 154] on input "currency" at bounding box center [214, 151] width 110 height 13
type input "*********"
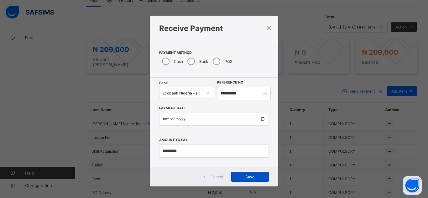
click at [243, 178] on span "Save" at bounding box center [250, 177] width 28 height 5
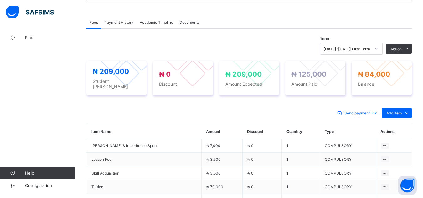
scroll to position [167, 0]
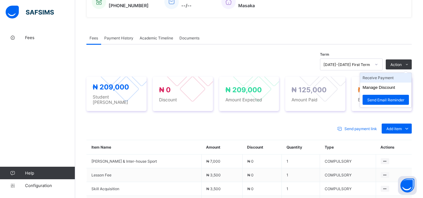
click at [395, 79] on li "Receive Payment" at bounding box center [385, 78] width 51 height 10
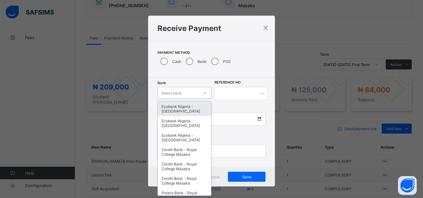
click at [182, 94] on div "Select bank" at bounding box center [179, 93] width 42 height 9
click at [186, 112] on div "Ecobank Nigeria - [GEOGRAPHIC_DATA]" at bounding box center [185, 109] width 54 height 14
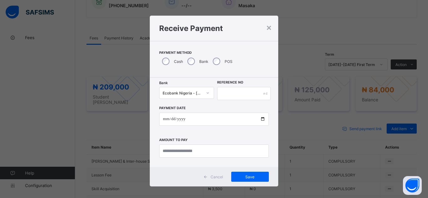
click at [89, 86] on div "× Receive Payment Payment Method Cash Bank POS Bank Ecobank Nigeria - [GEOGRAPH…" at bounding box center [214, 99] width 428 height 198
click at [221, 96] on input "text" at bounding box center [244, 93] width 54 height 13
type input "*******"
click at [261, 117] on input "date" at bounding box center [214, 119] width 110 height 13
type input "**********"
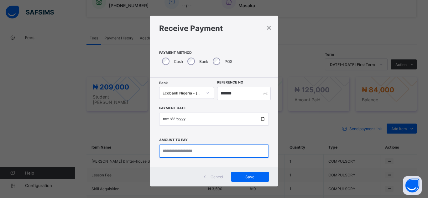
click at [176, 155] on input "currency" at bounding box center [214, 151] width 110 height 13
type input "********"
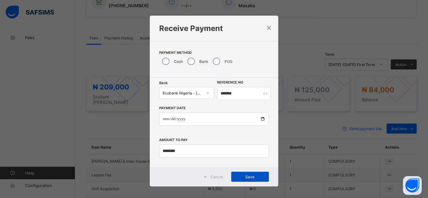
click at [248, 180] on div "Save" at bounding box center [250, 177] width 38 height 10
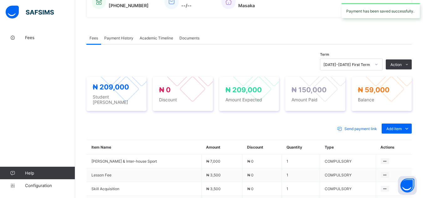
click at [76, 54] on div "× Delete Document This action would delete the document with name: from the sys…" at bounding box center [249, 138] width 348 height 549
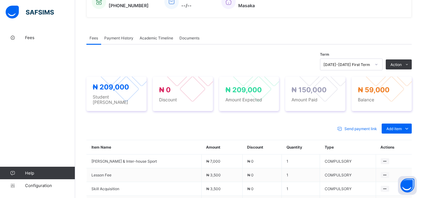
click at [85, 54] on div "× Delete Document This action would delete the document with name: from the sys…" at bounding box center [249, 138] width 348 height 549
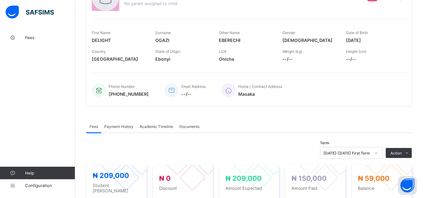
scroll to position [0, 0]
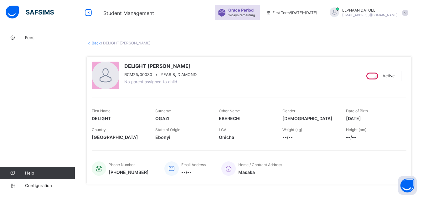
click at [98, 42] on link "Back" at bounding box center [96, 43] width 9 height 5
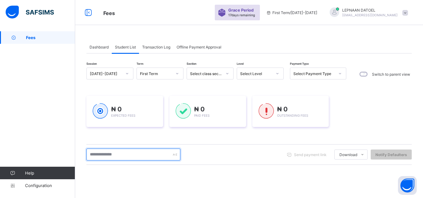
click at [112, 157] on input "text" at bounding box center [133, 155] width 94 height 12
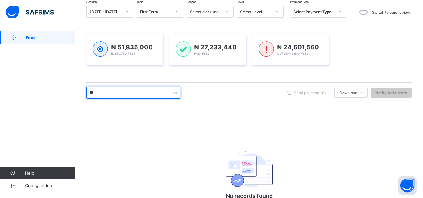
scroll to position [88, 0]
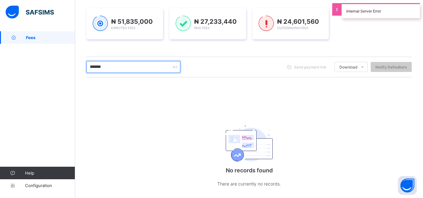
click at [113, 66] on input "*******" at bounding box center [133, 67] width 94 height 12
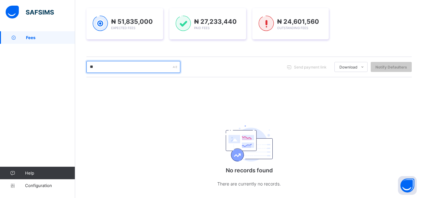
type input "*"
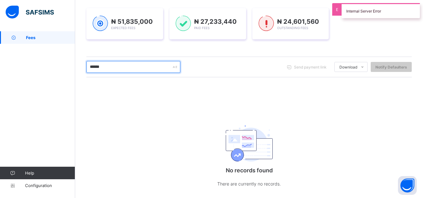
click at [112, 67] on input "******" at bounding box center [133, 67] width 94 height 12
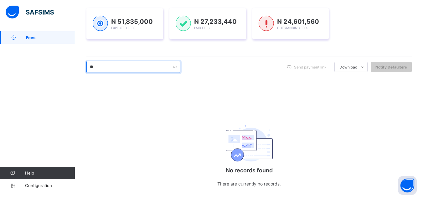
type input "*"
